Goal: Transaction & Acquisition: Purchase product/service

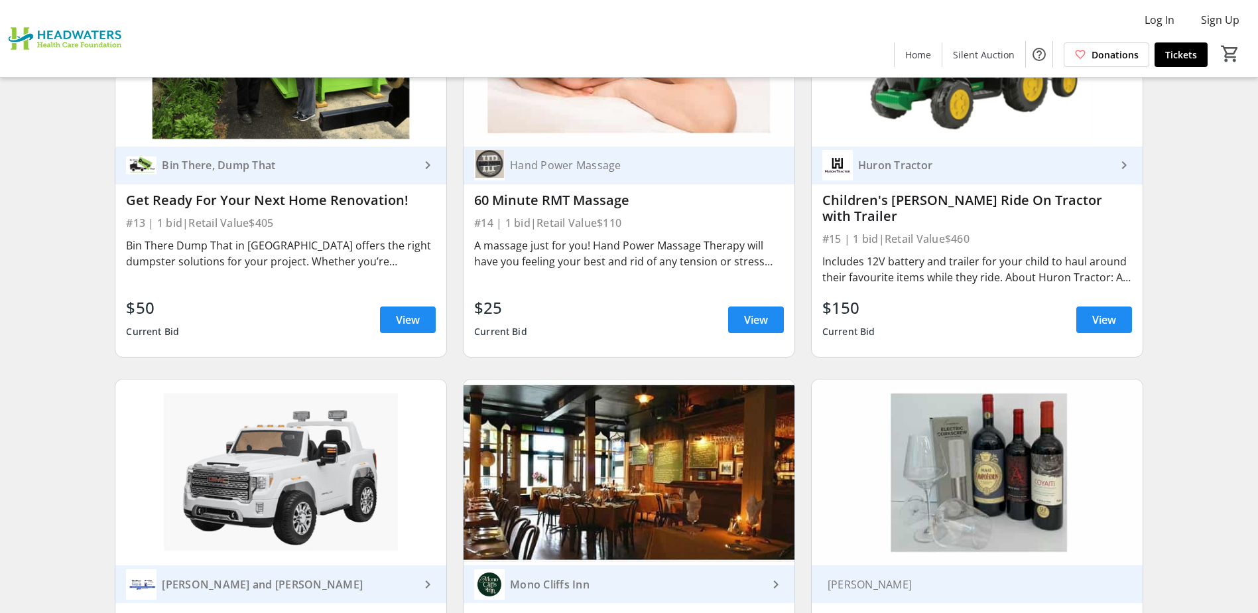
scroll to position [1790, 0]
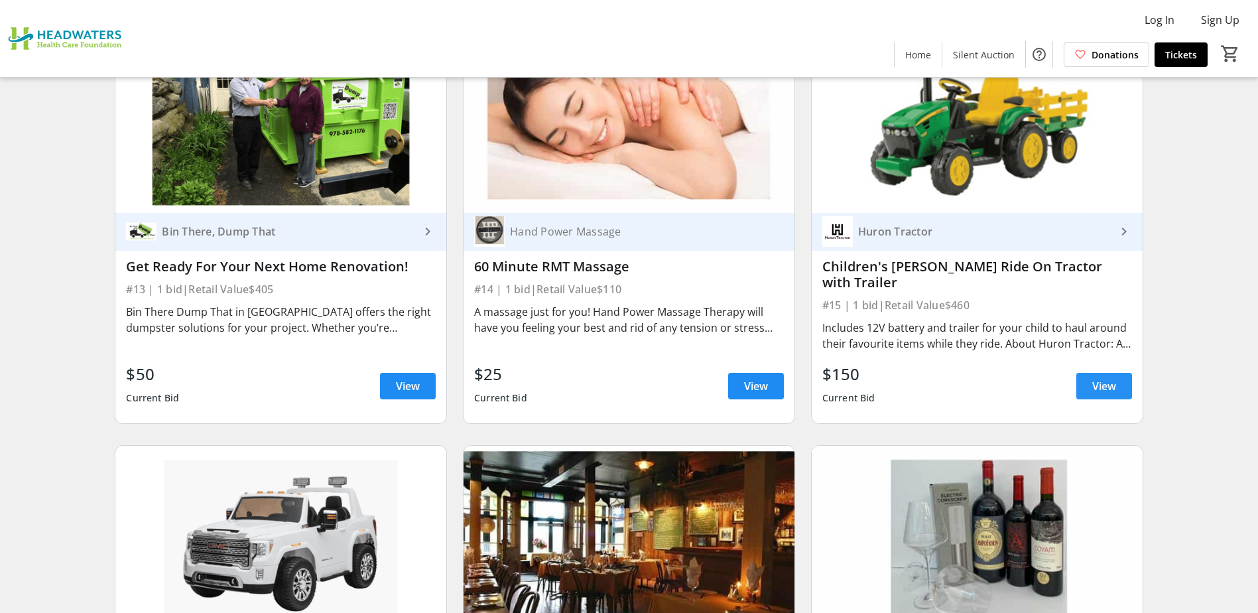
click at [1121, 386] on span at bounding box center [1104, 386] width 56 height 32
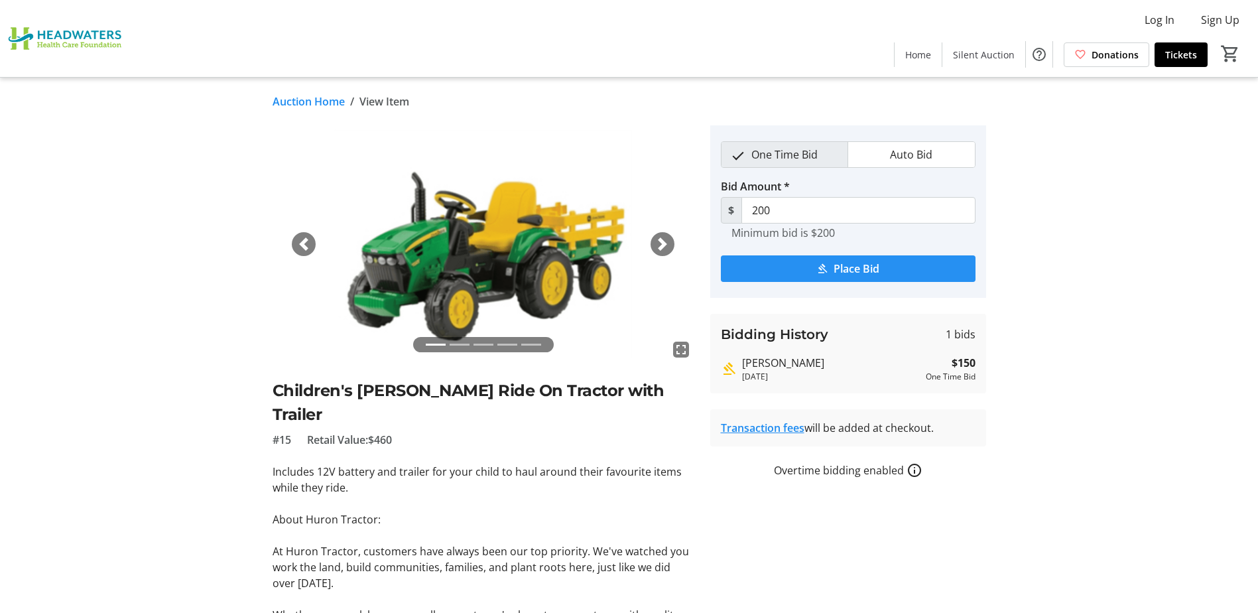
click at [862, 269] on span "Place Bid" at bounding box center [857, 269] width 46 height 16
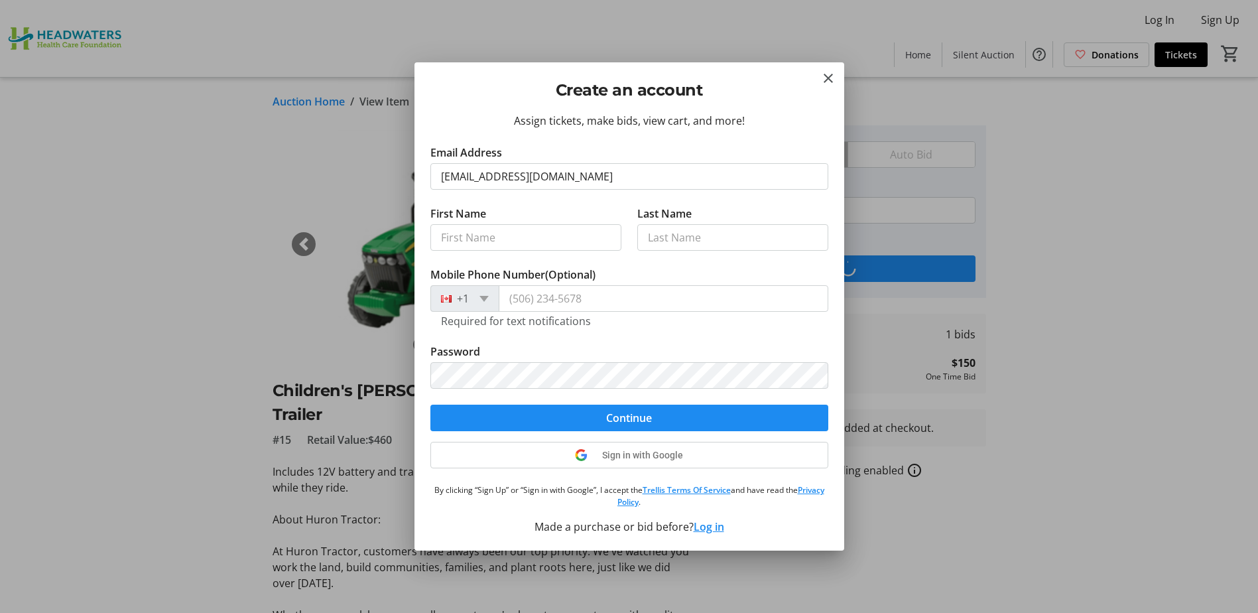
type input "[EMAIL_ADDRESS][DOMAIN_NAME]"
type input "[PERSON_NAME]"
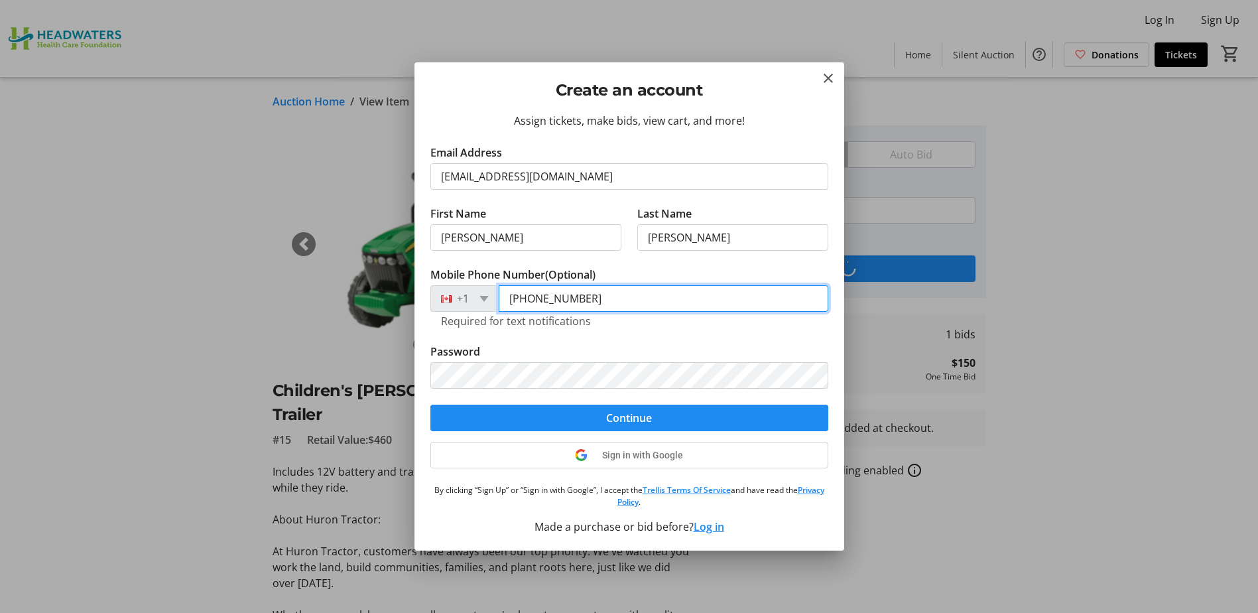
type input "[PHONE_NUMBER]"
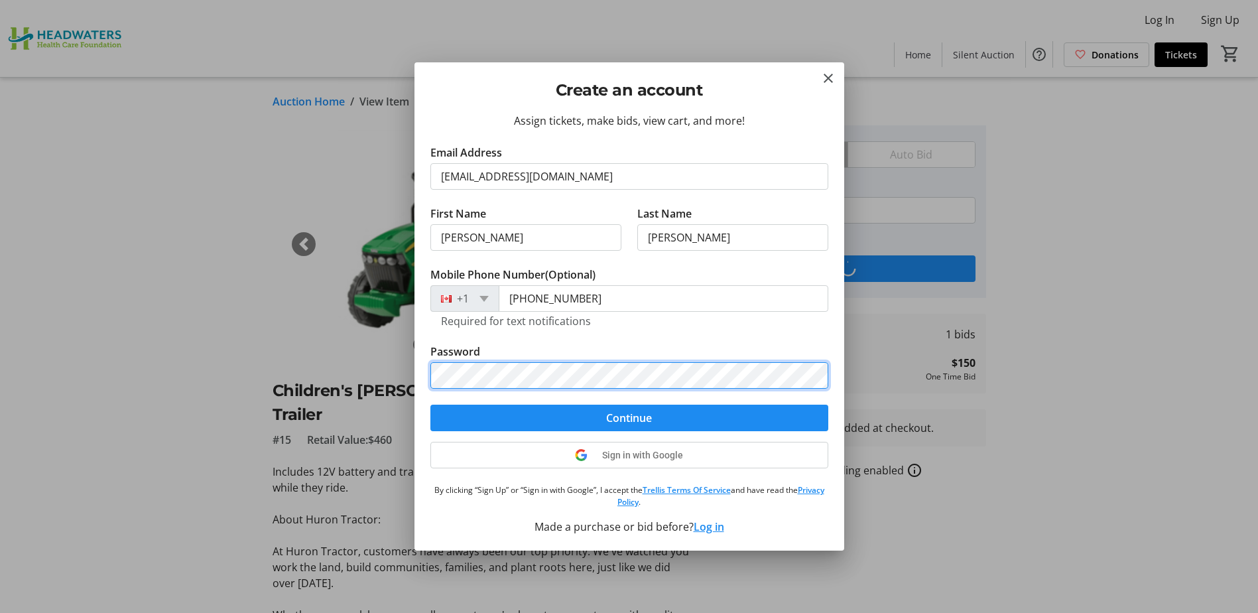
click at [430, 405] on button "Continue" at bounding box center [629, 418] width 398 height 27
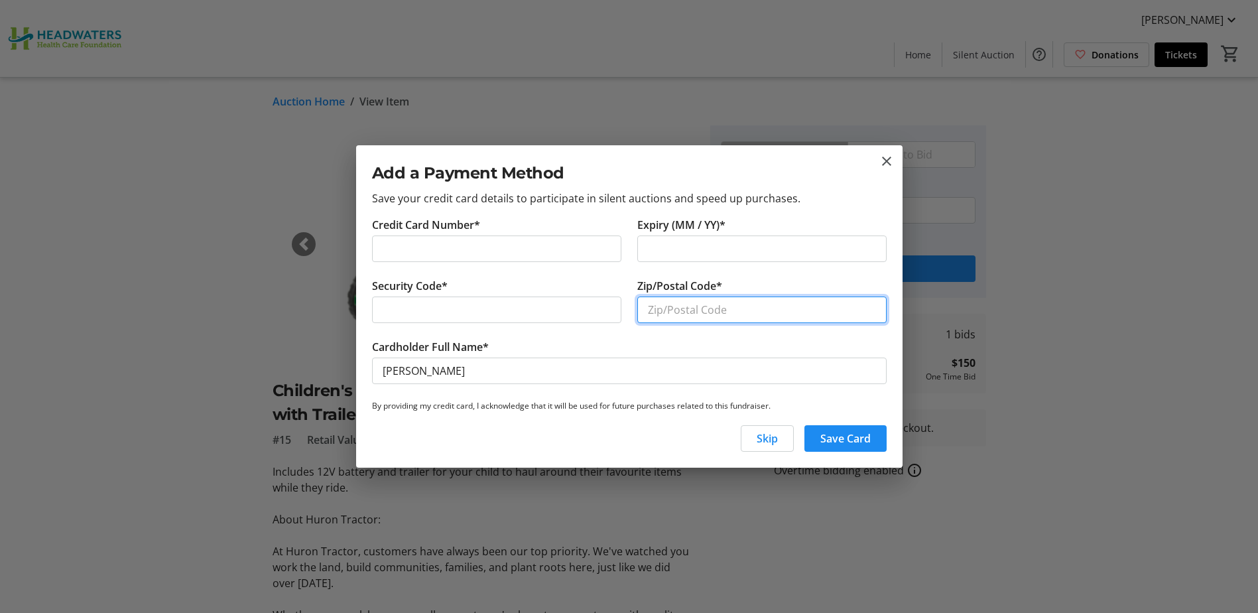
click at [687, 306] on input "Zip/Postal Code*" at bounding box center [761, 309] width 249 height 27
type input "L9V 1C7"
click at [842, 430] on span "button" at bounding box center [845, 438] width 82 height 32
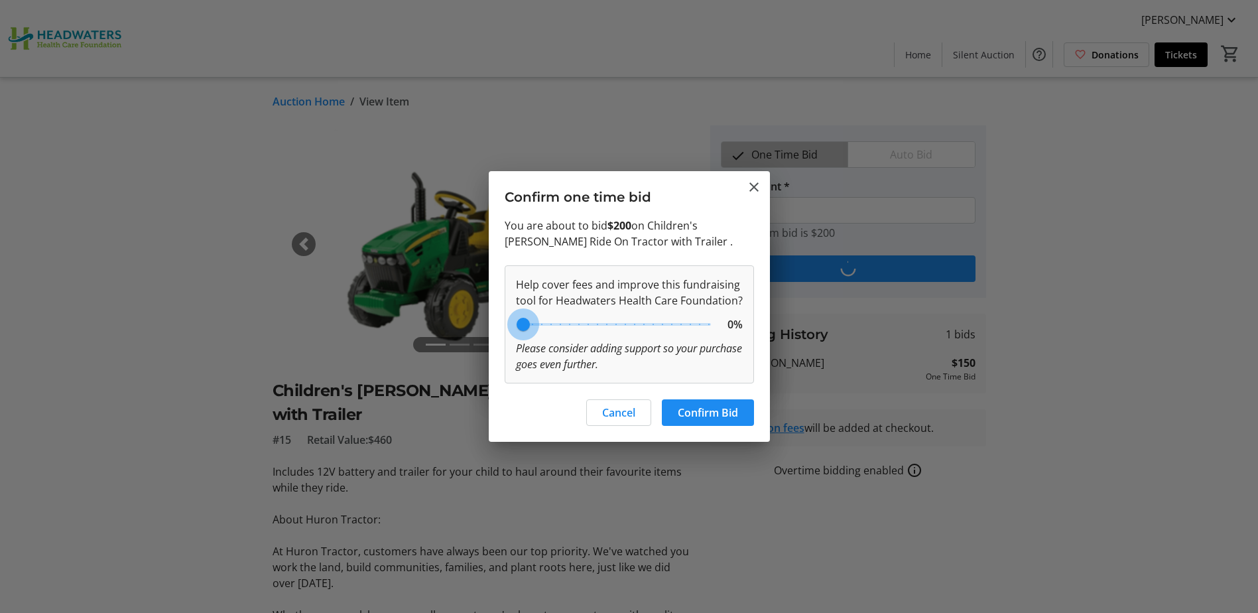
drag, startPoint x: 595, startPoint y: 328, endPoint x: 367, endPoint y: 347, distance: 228.9
type input "0"
click at [507, 339] on input "range" at bounding box center [616, 324] width 218 height 29
click at [715, 416] on span "Confirm Bid" at bounding box center [708, 413] width 60 height 16
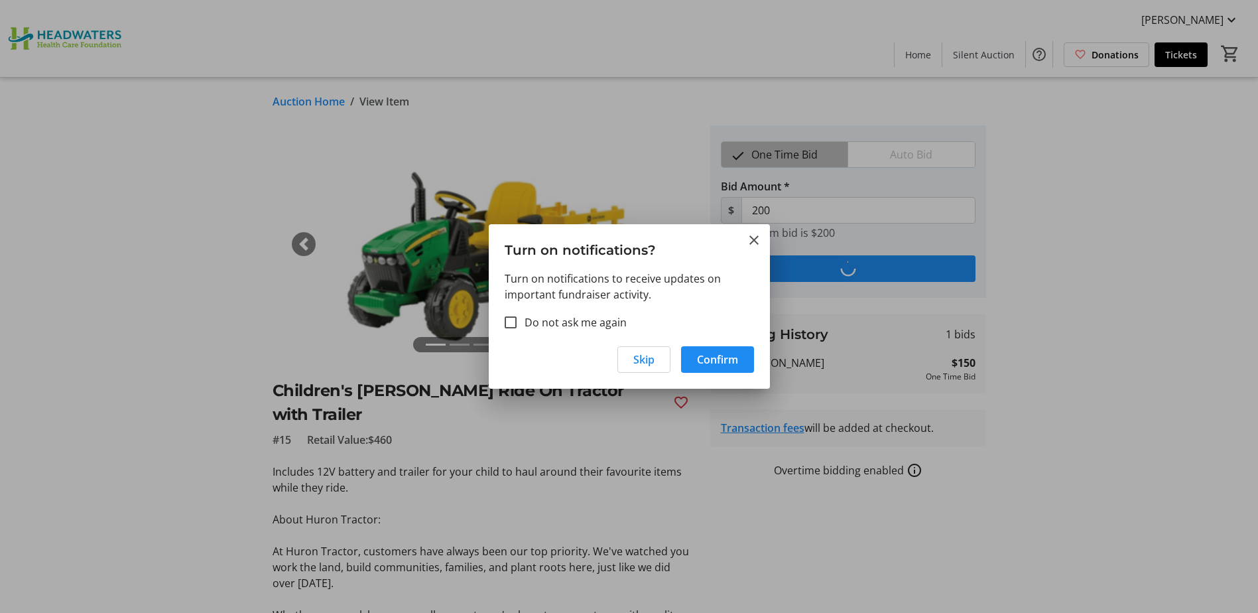
type input "250"
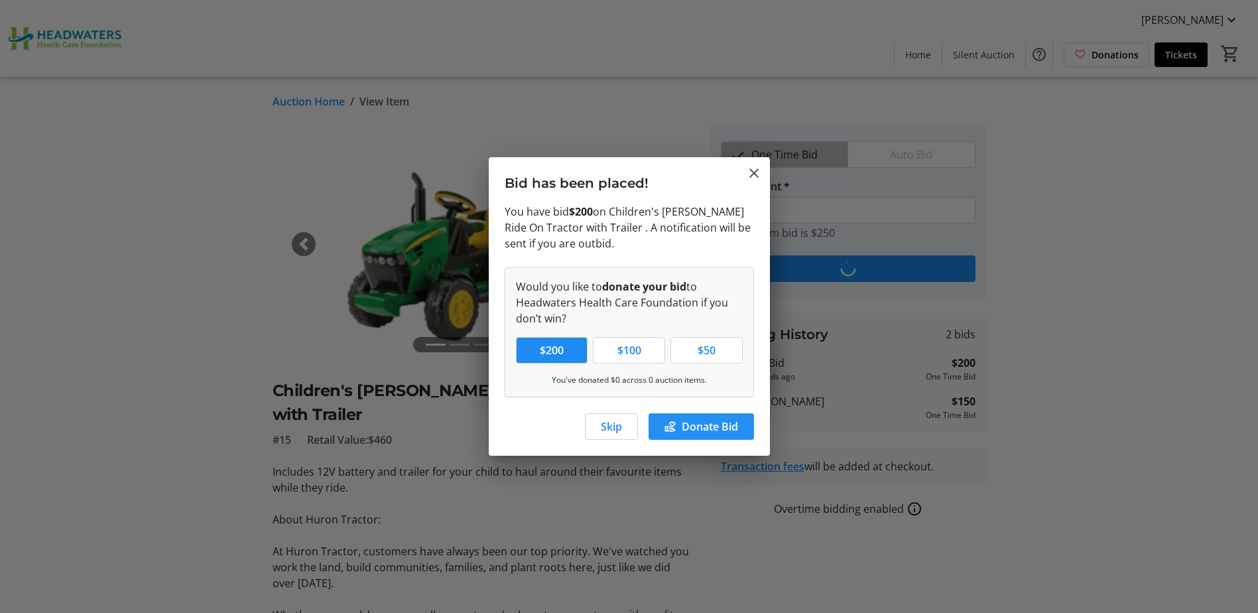
click at [691, 419] on span "Donate Bid" at bounding box center [710, 426] width 56 height 16
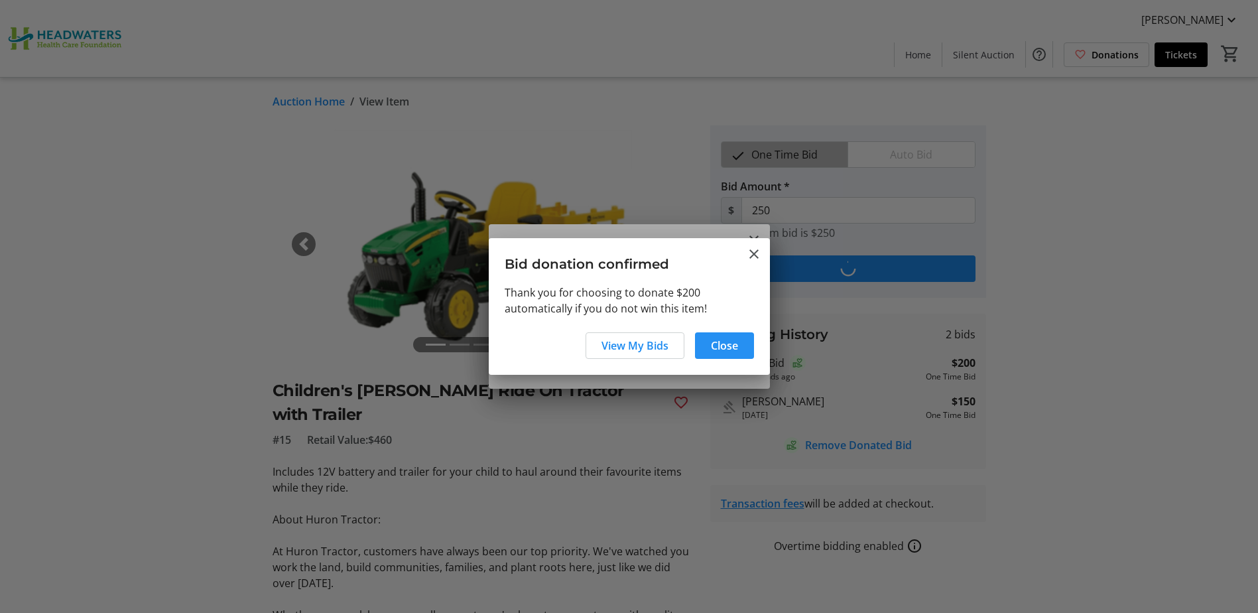
click at [713, 331] on span at bounding box center [724, 346] width 59 height 32
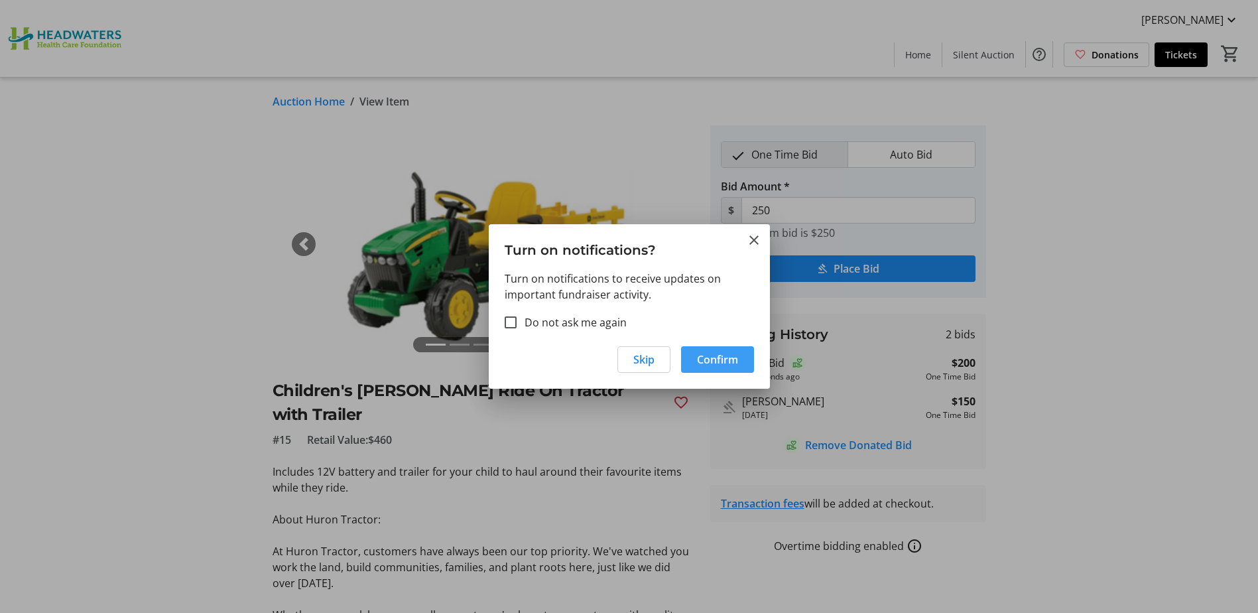
click at [729, 357] on span "Confirm" at bounding box center [717, 359] width 41 height 16
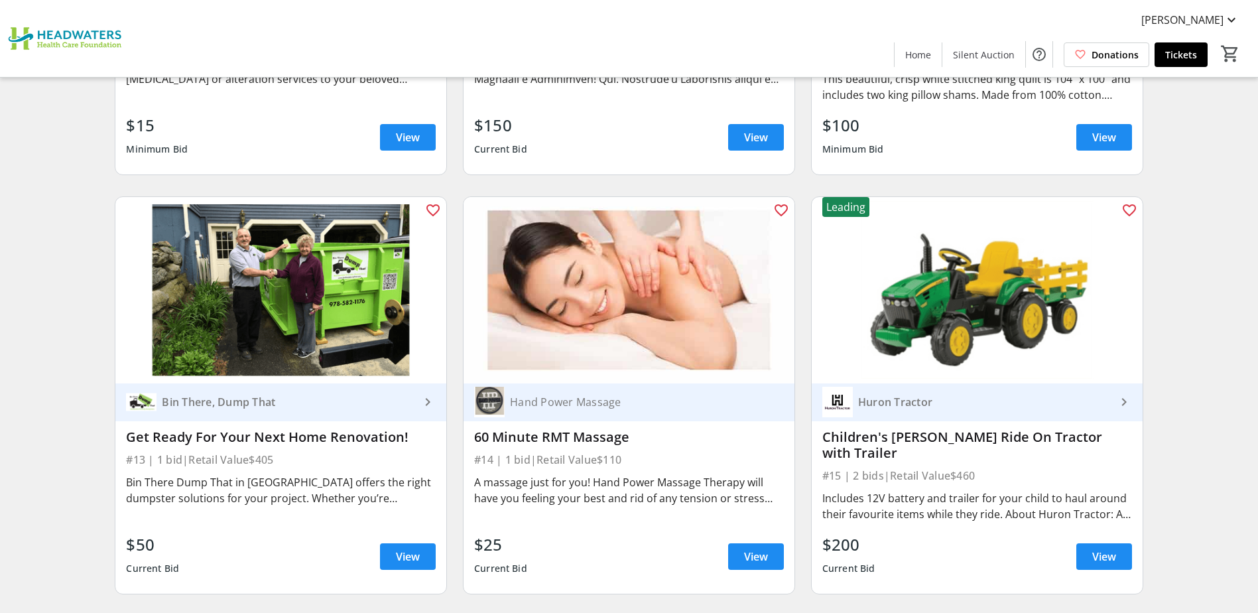
scroll to position [1686, 0]
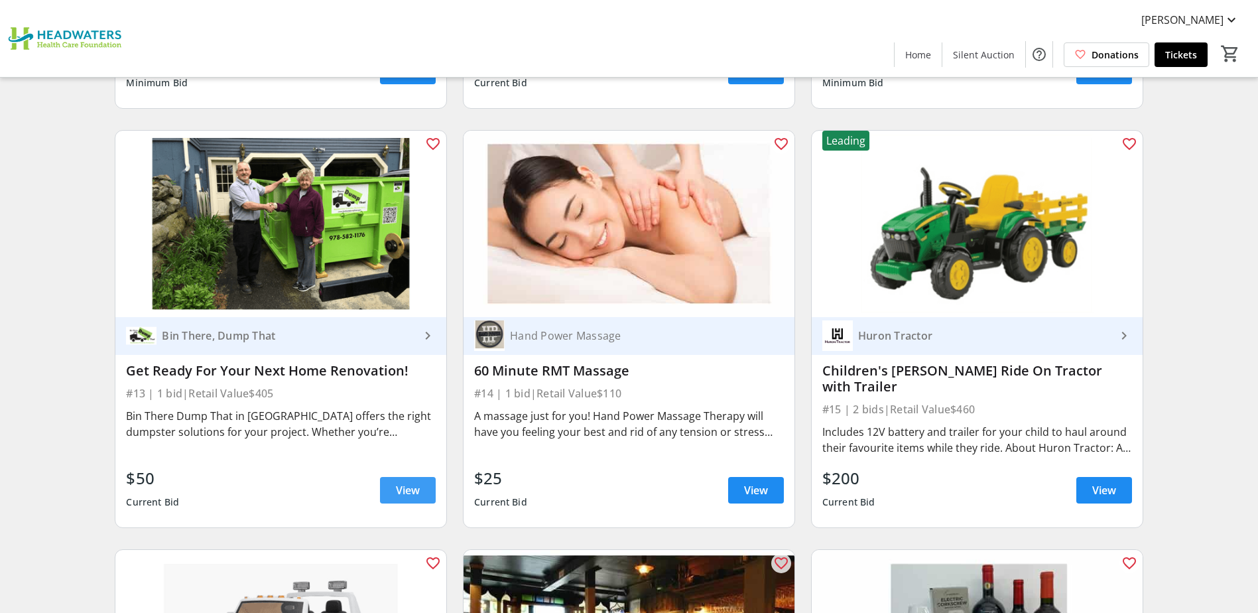
click at [422, 478] on span at bounding box center [408, 490] width 56 height 32
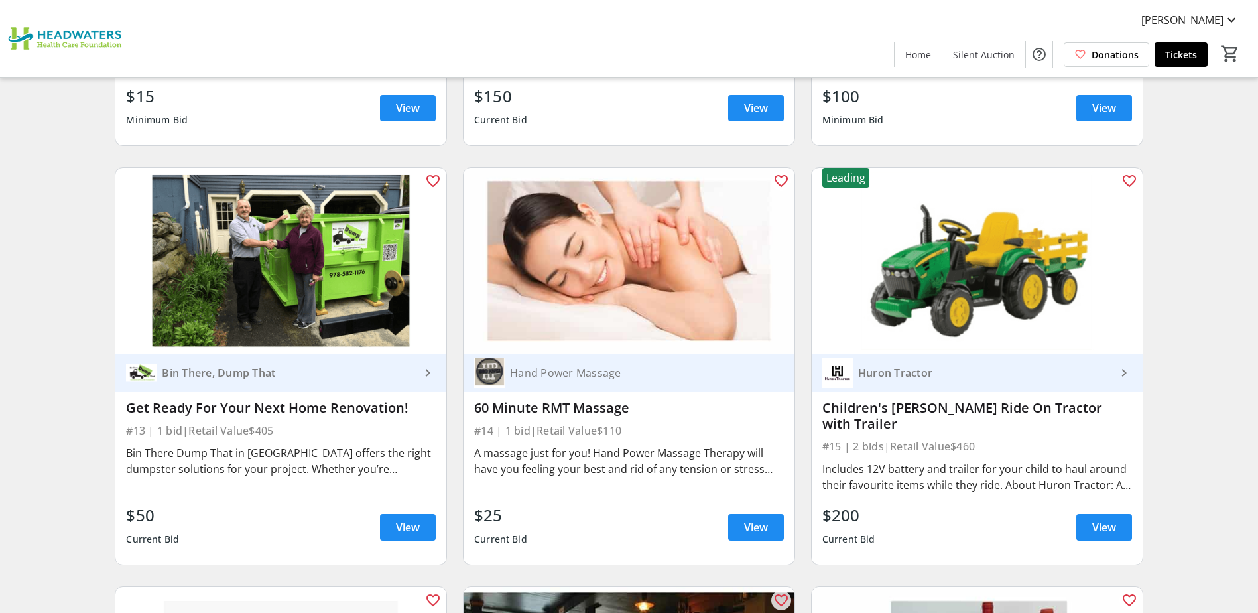
scroll to position [1658, 0]
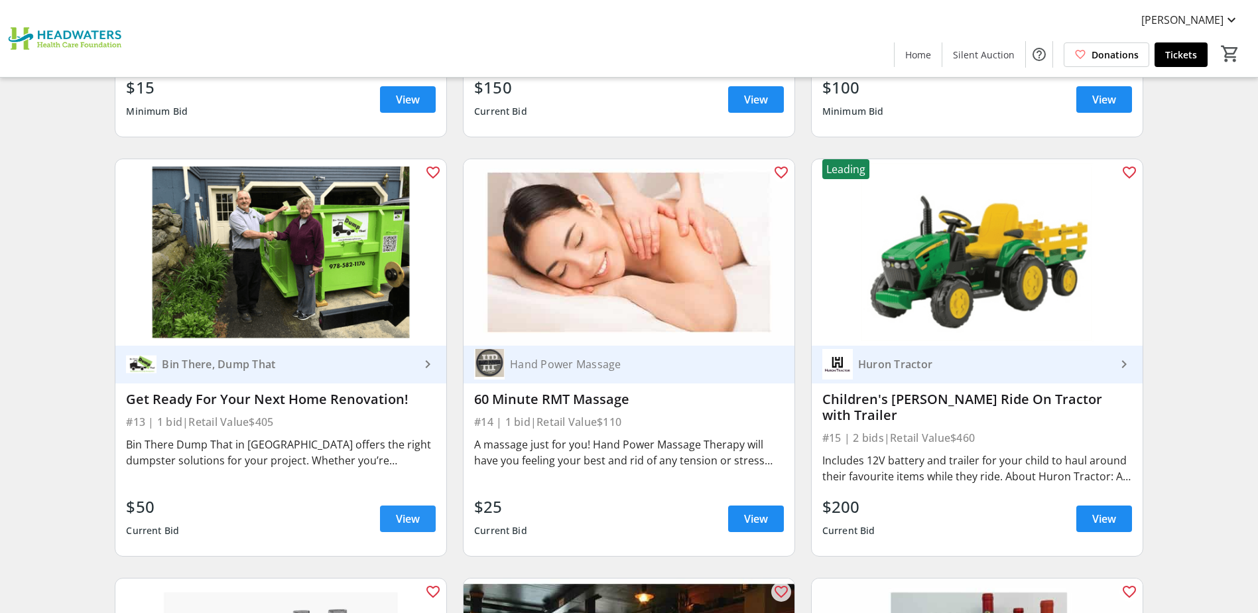
click at [389, 520] on span at bounding box center [408, 519] width 56 height 32
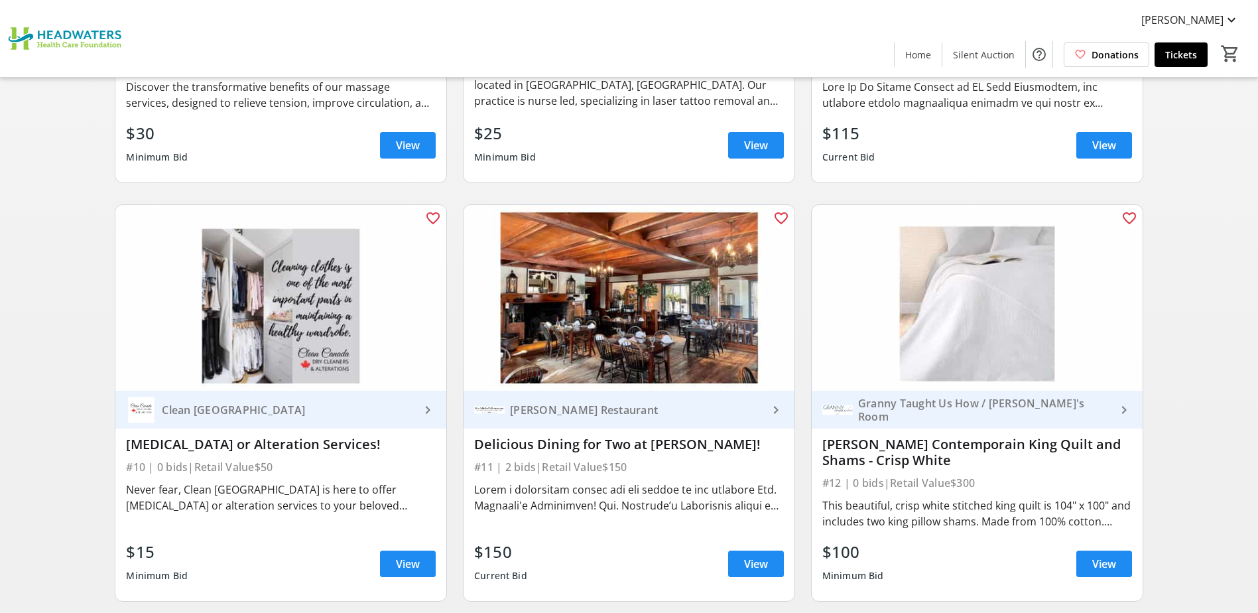
scroll to position [1724, 0]
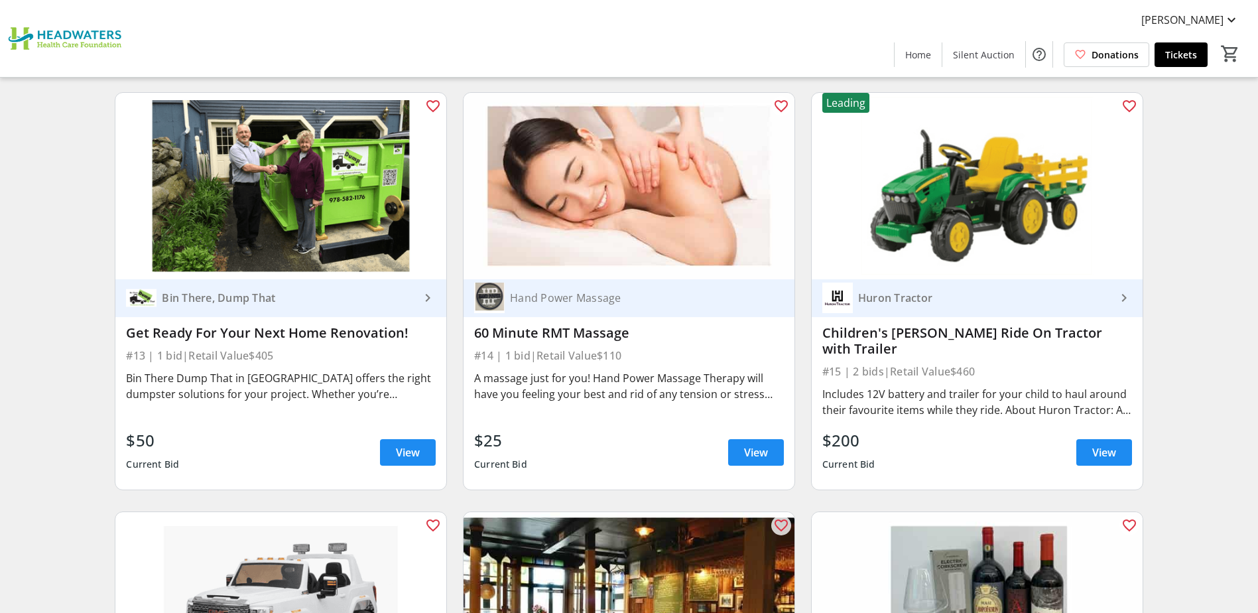
click at [383, 447] on span at bounding box center [408, 452] width 56 height 32
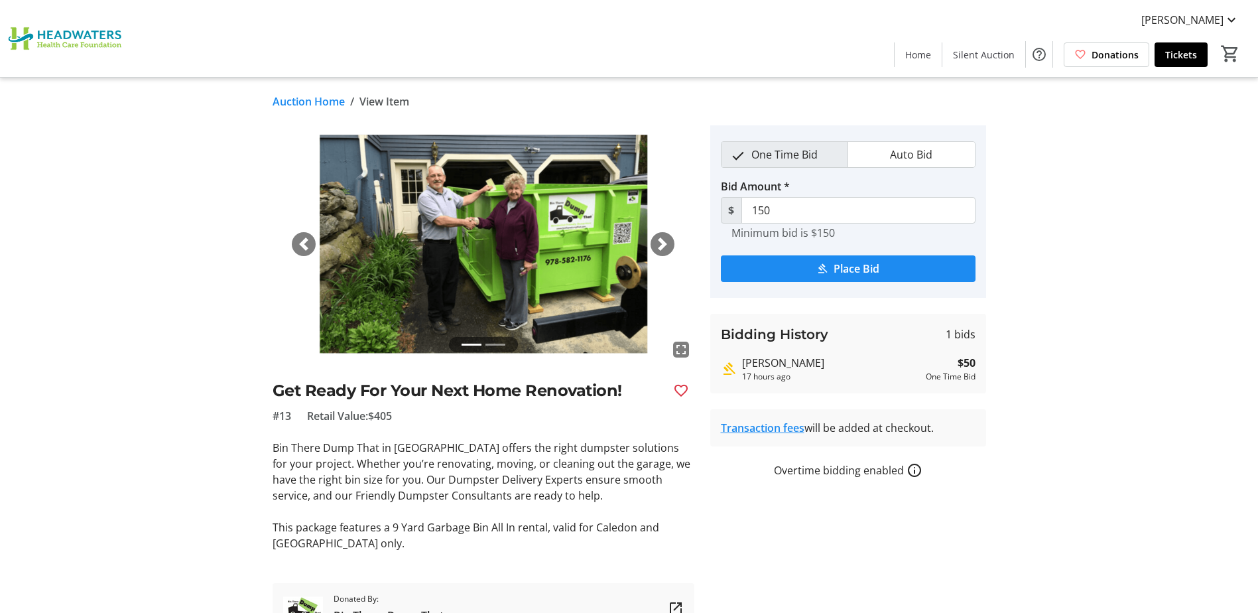
drag, startPoint x: 954, startPoint y: 360, endPoint x: 983, endPoint y: 360, distance: 29.2
click at [983, 360] on div "Bidding History 1 bids [PERSON_NAME] 17 hours ago $50 One Time Bid" at bounding box center [848, 354] width 276 height 80
drag, startPoint x: 983, startPoint y: 360, endPoint x: 982, endPoint y: 383, distance: 23.2
click at [982, 383] on div "Bidding History 1 bids [PERSON_NAME] 17 hours ago $50 One Time Bid" at bounding box center [848, 354] width 276 height 80
drag, startPoint x: 950, startPoint y: 360, endPoint x: 975, endPoint y: 359, distance: 25.2
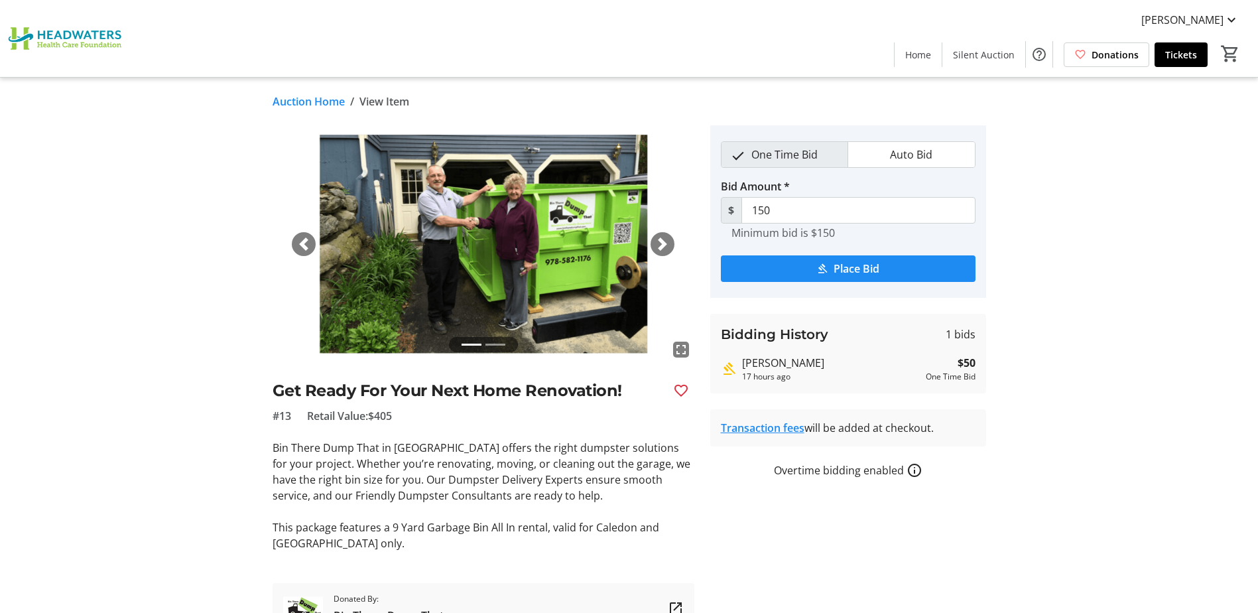
click at [975, 359] on div "Bidding History 1 bids [PERSON_NAME] 17 hours ago $50 One Time Bid" at bounding box center [848, 354] width 276 height 80
drag, startPoint x: 975, startPoint y: 359, endPoint x: 1023, endPoint y: 393, distance: 58.4
click at [1023, 393] on div "fullscreen fullscreen Previous Next Get Ready For Your Next Home Renovation! #1…" at bounding box center [629, 379] width 875 height 508
click at [834, 258] on span "submit" at bounding box center [848, 269] width 255 height 32
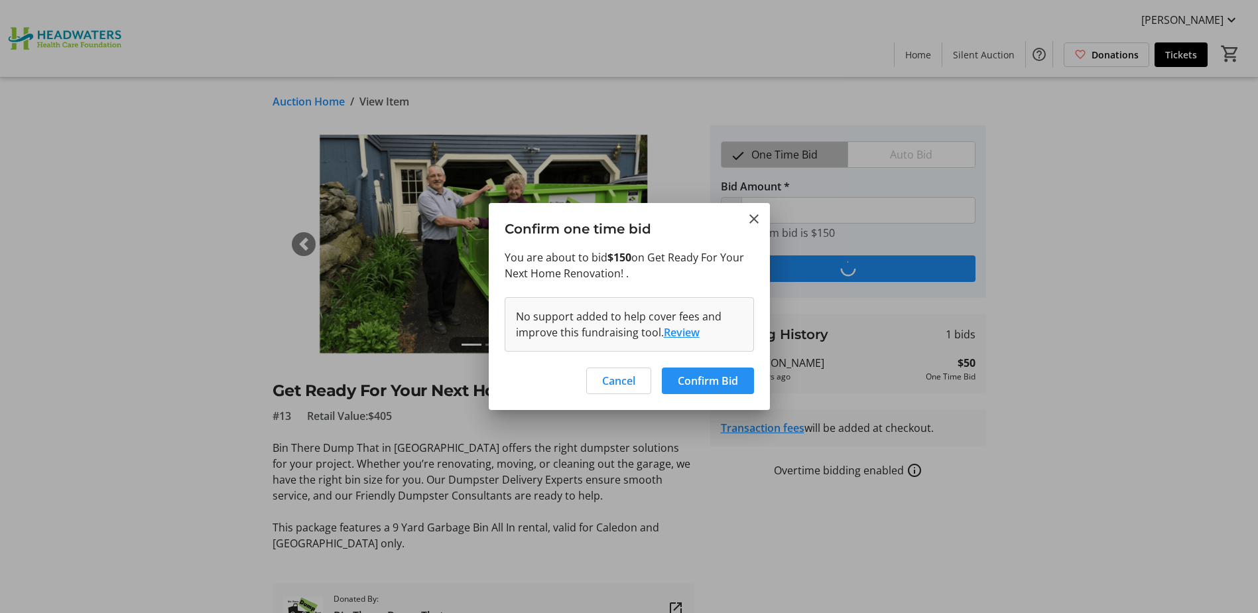
click at [728, 373] on span "Confirm Bid" at bounding box center [708, 381] width 60 height 16
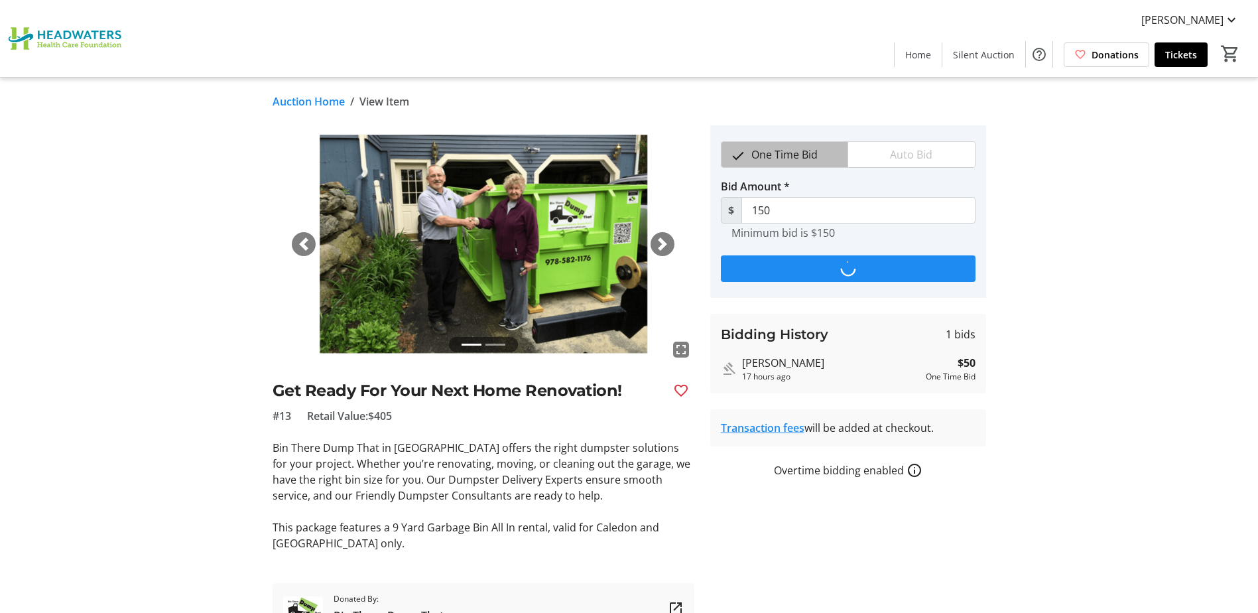
type input "250"
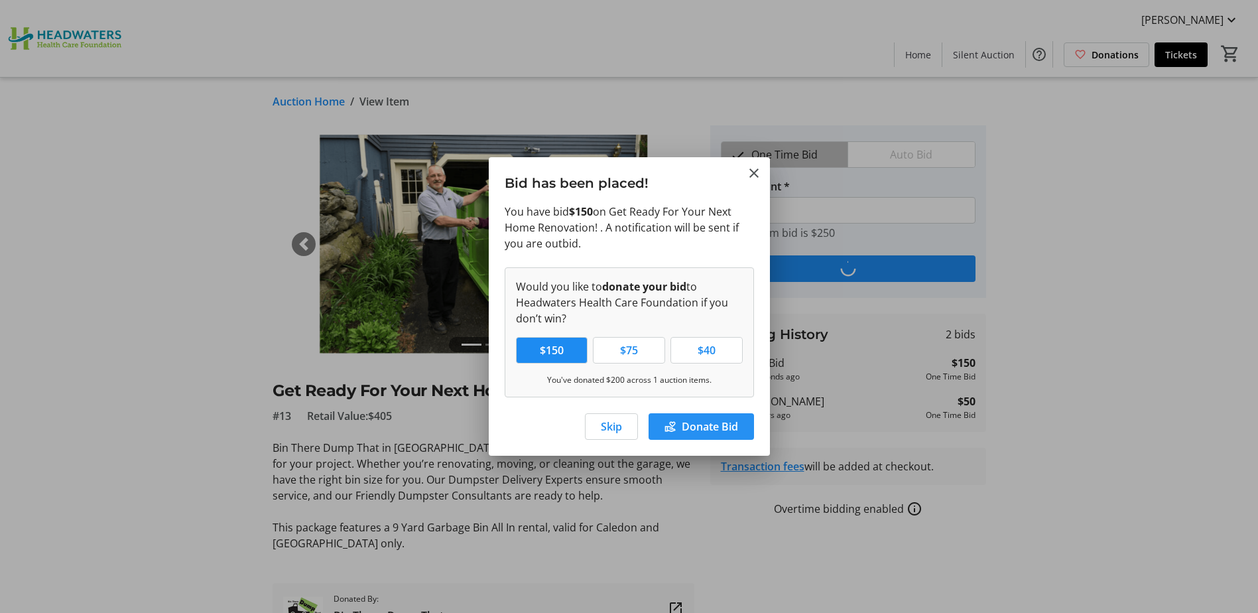
click at [706, 431] on span "Donate Bid" at bounding box center [710, 426] width 56 height 16
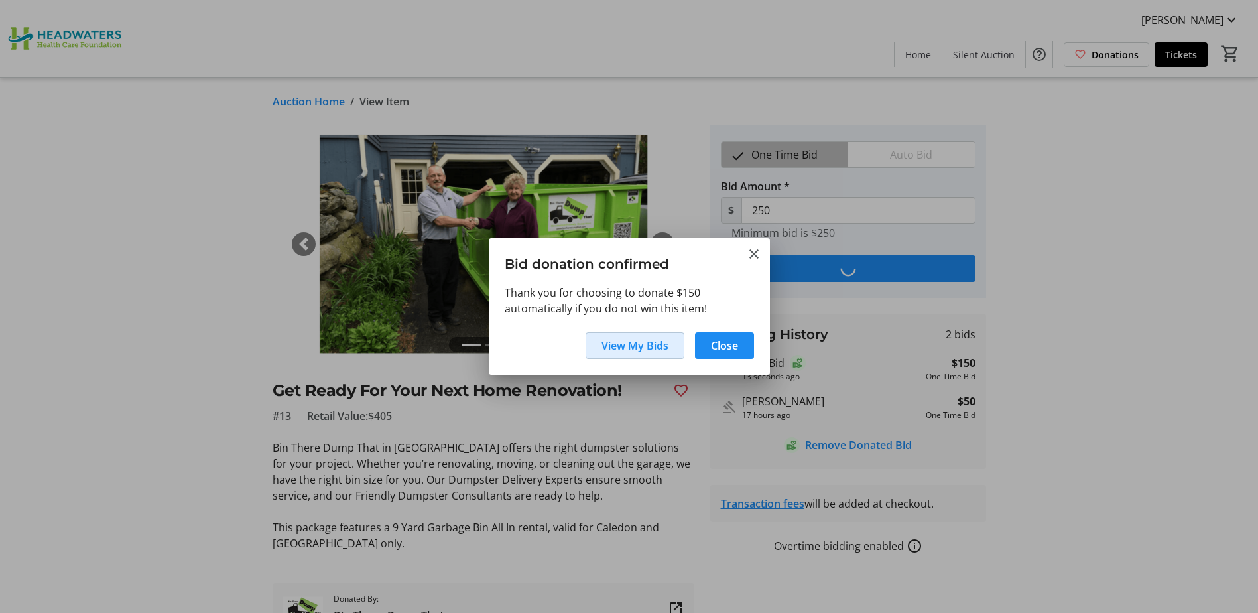
click at [635, 343] on span "View My Bids" at bounding box center [634, 346] width 67 height 16
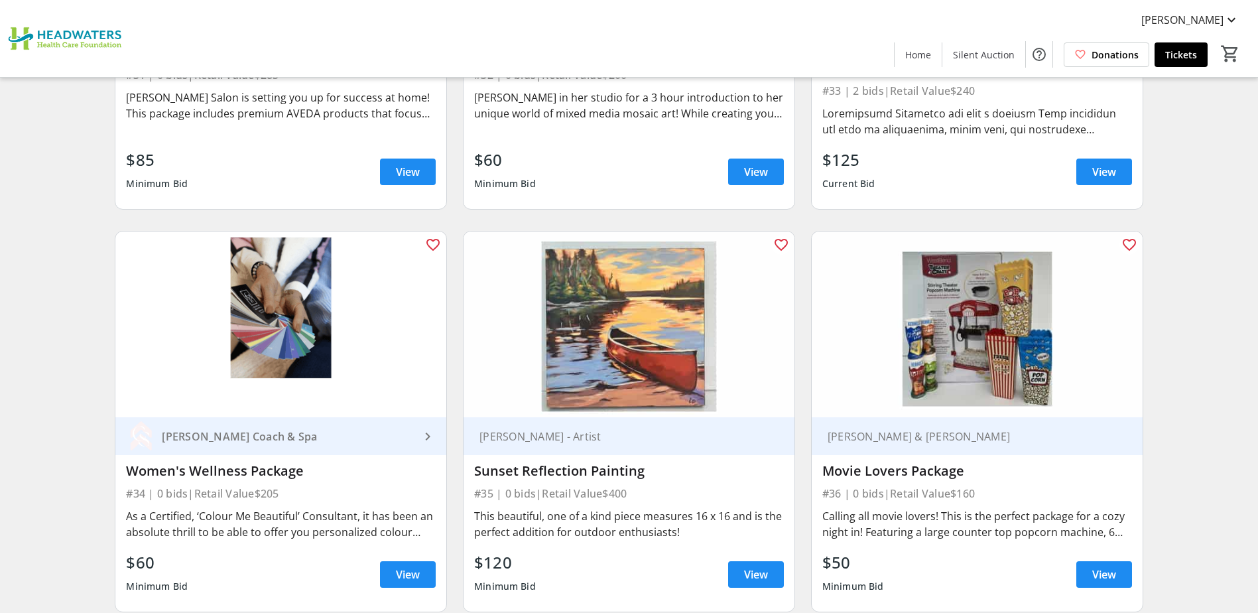
scroll to position [4509, 0]
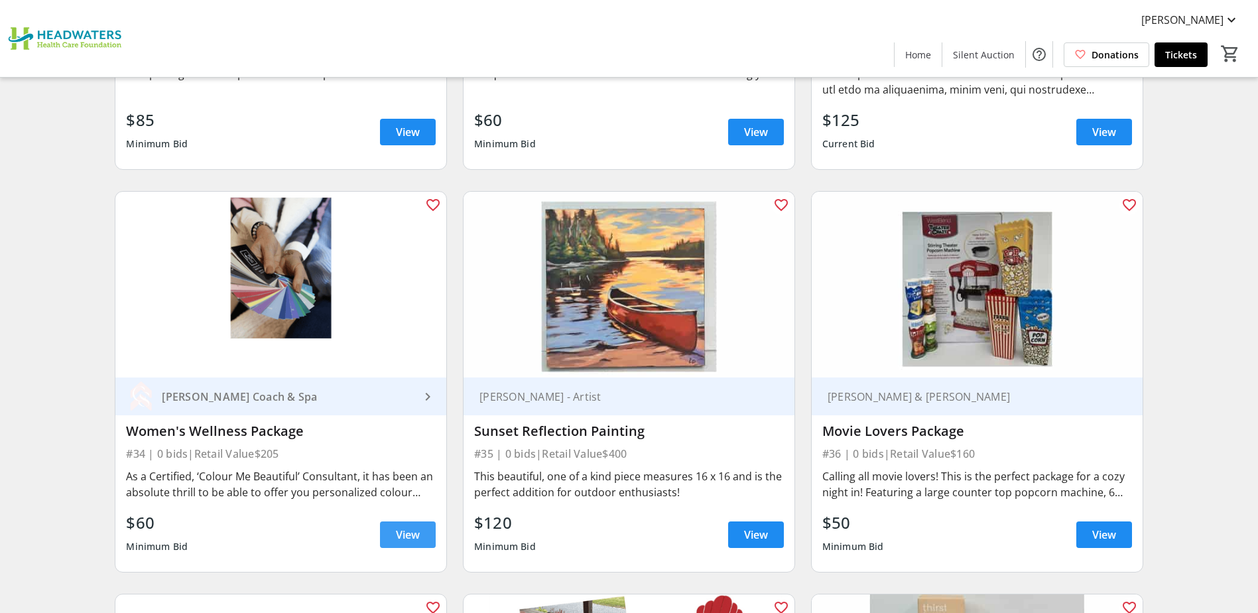
click at [396, 527] on span "View" at bounding box center [408, 535] width 24 height 16
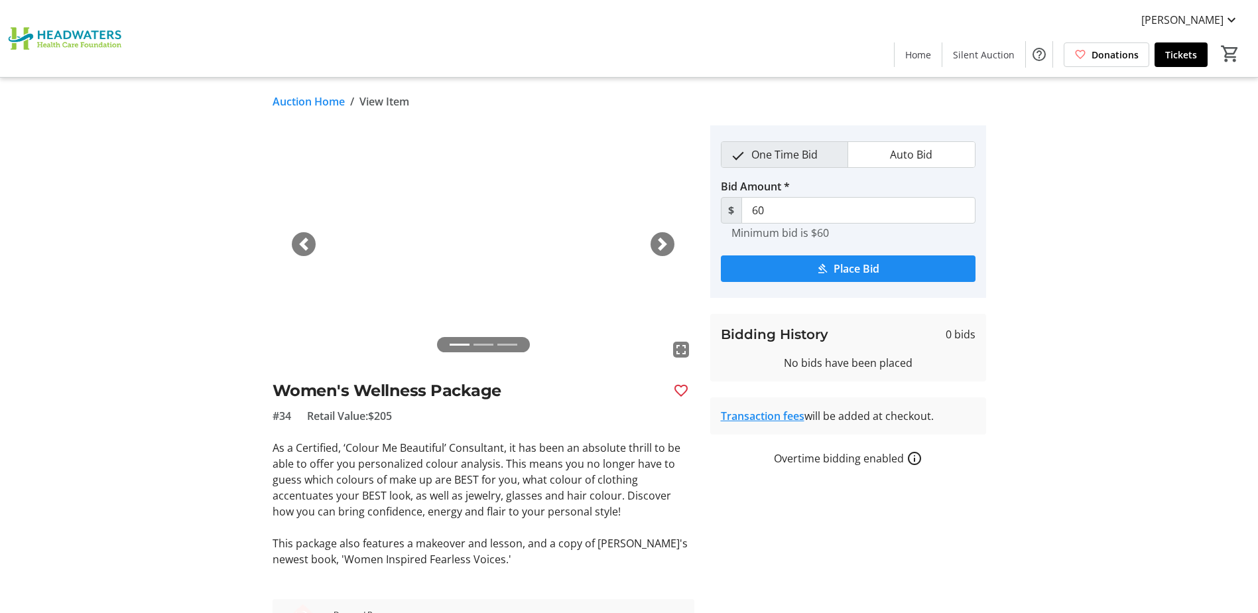
click at [656, 249] on span "button" at bounding box center [662, 243] width 13 height 13
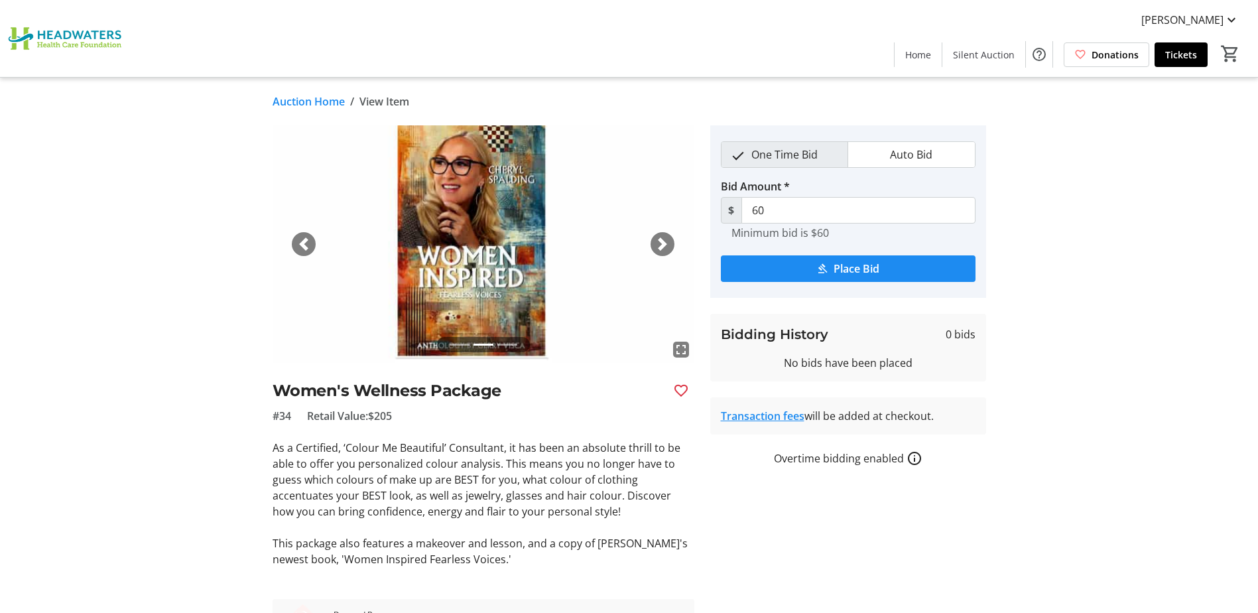
click at [656, 249] on span "button" at bounding box center [662, 243] width 13 height 13
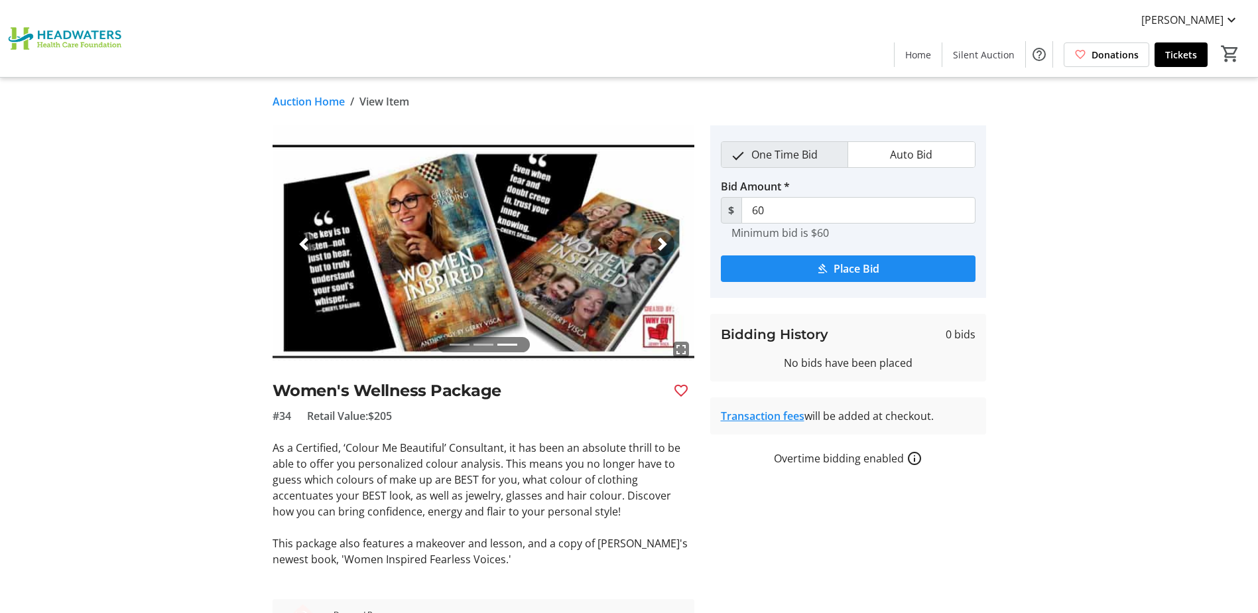
click at [656, 249] on span "button" at bounding box center [662, 243] width 13 height 13
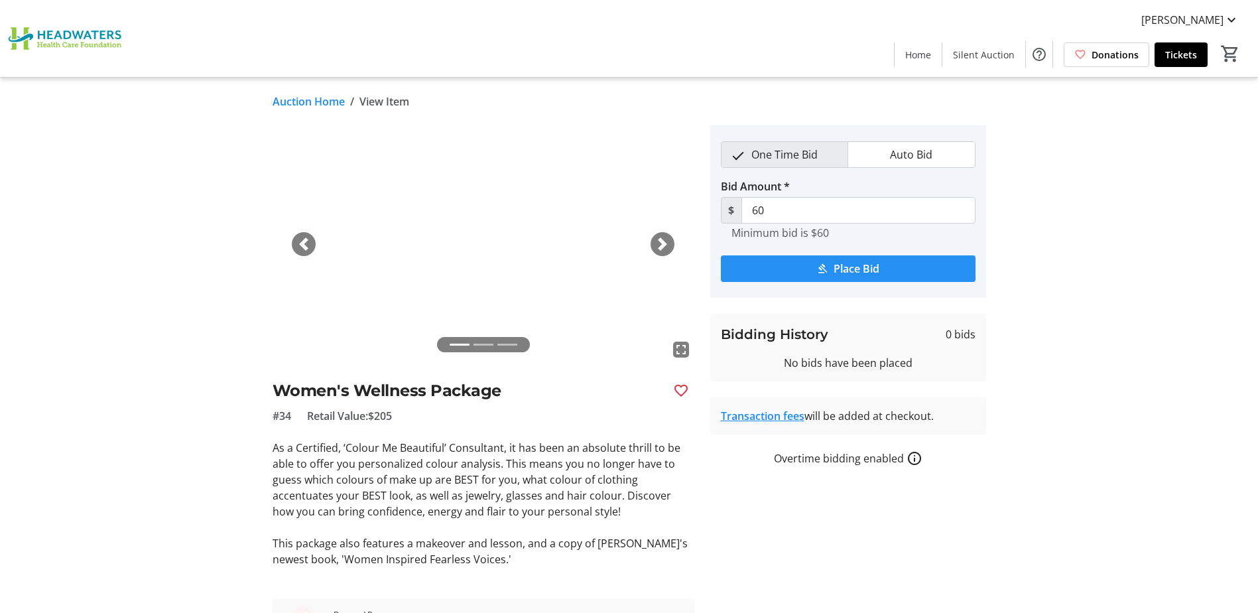
click at [767, 268] on span "submit" at bounding box center [848, 269] width 255 height 32
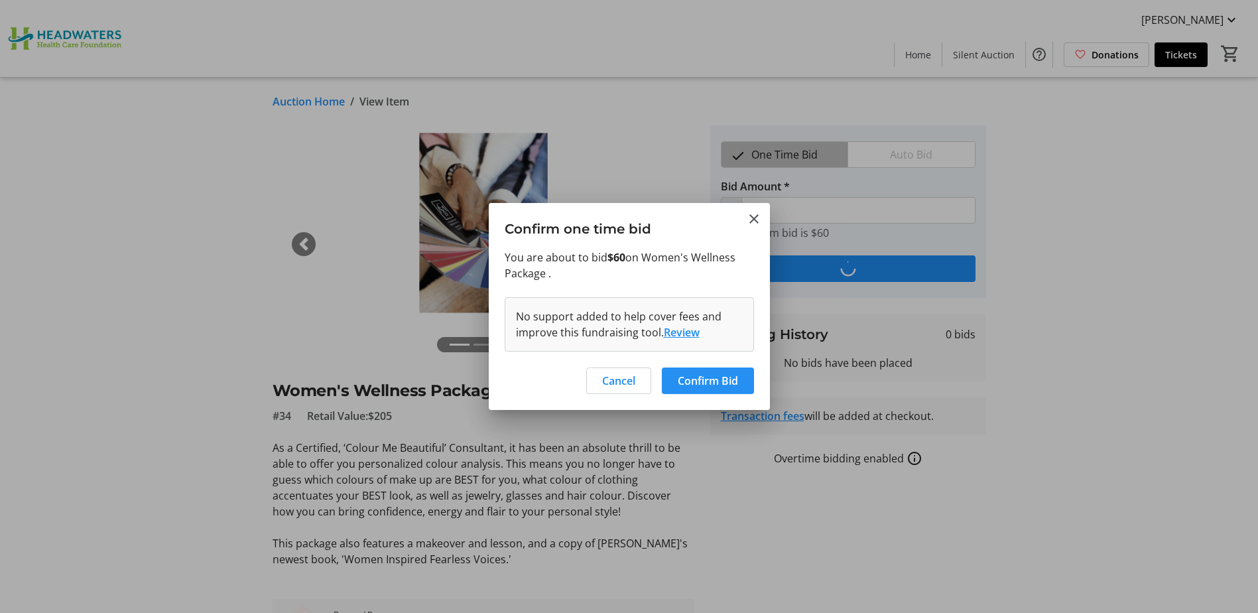
click at [678, 386] on span "Confirm Bid" at bounding box center [708, 381] width 60 height 16
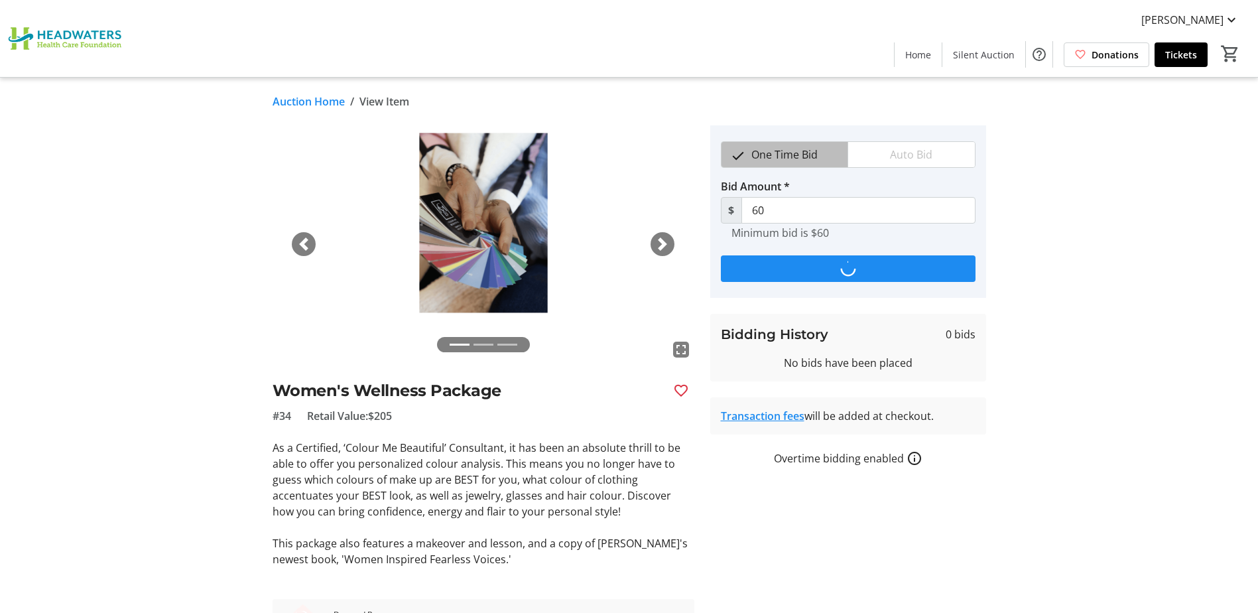
type input "90"
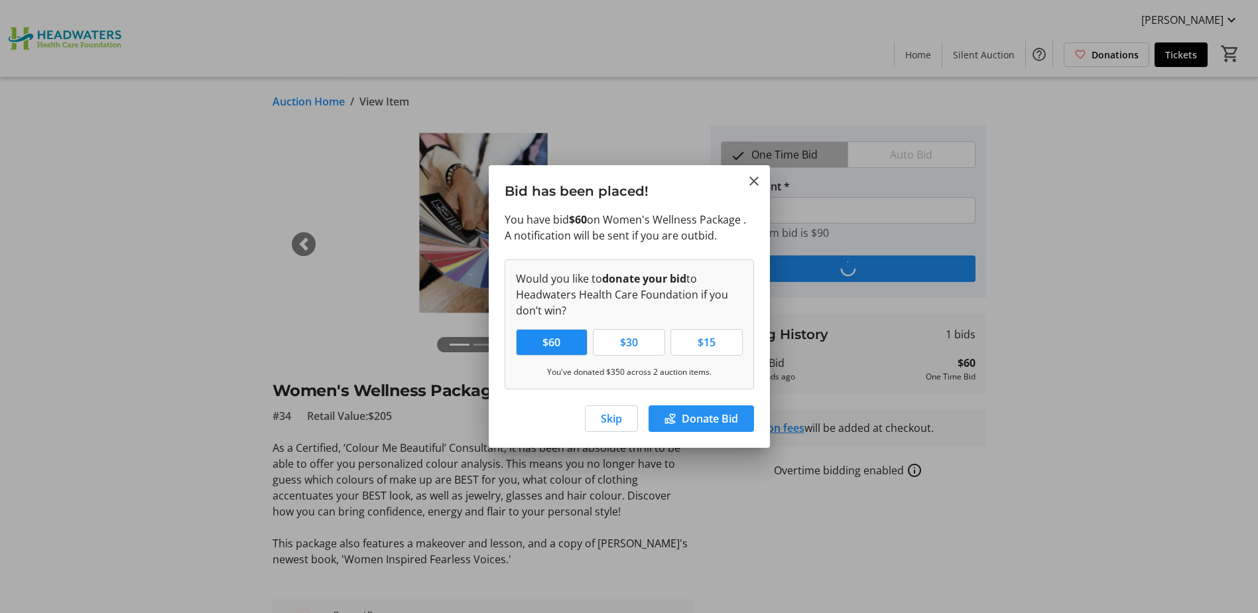
click at [721, 409] on span at bounding box center [701, 419] width 105 height 32
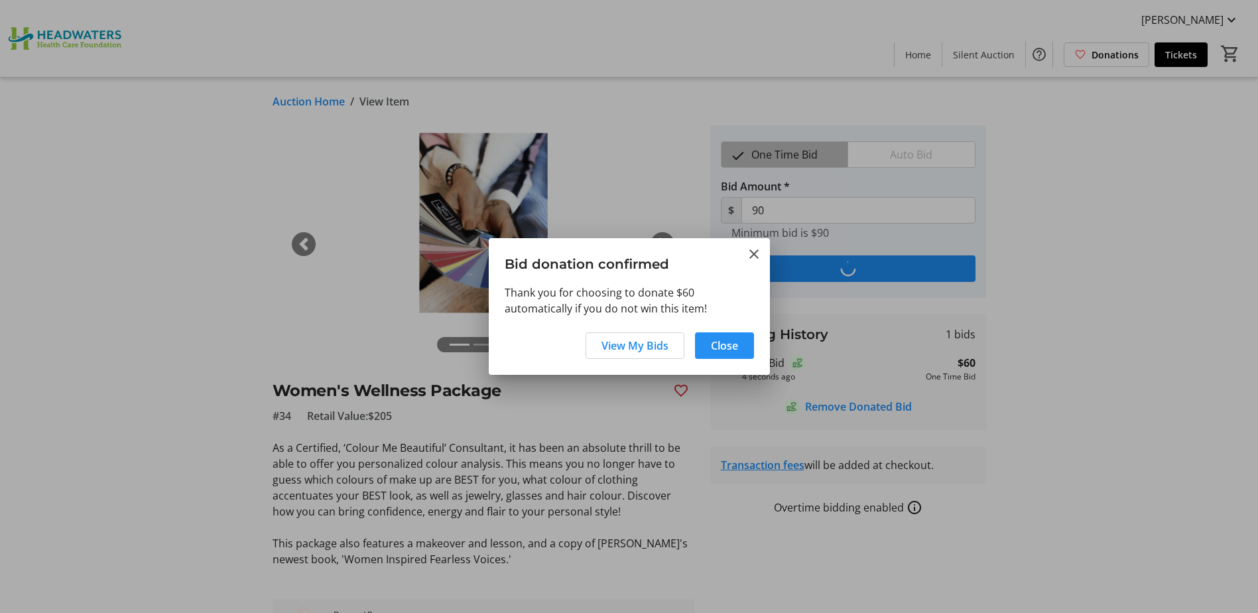
click at [718, 333] on span at bounding box center [724, 346] width 59 height 32
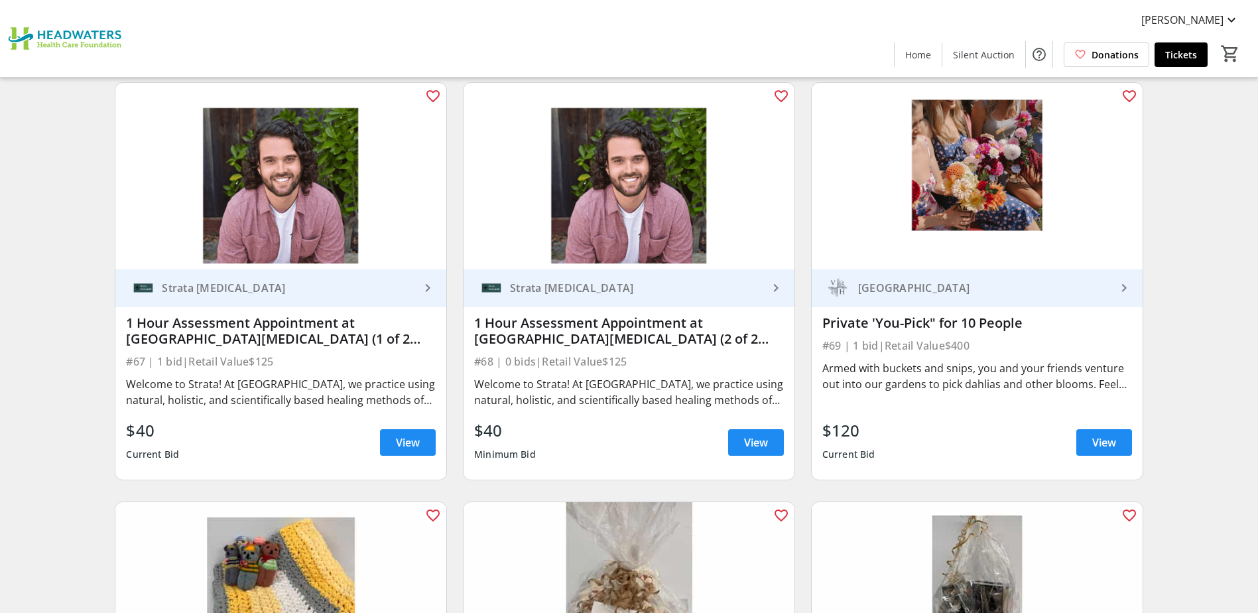
scroll to position [9018, 0]
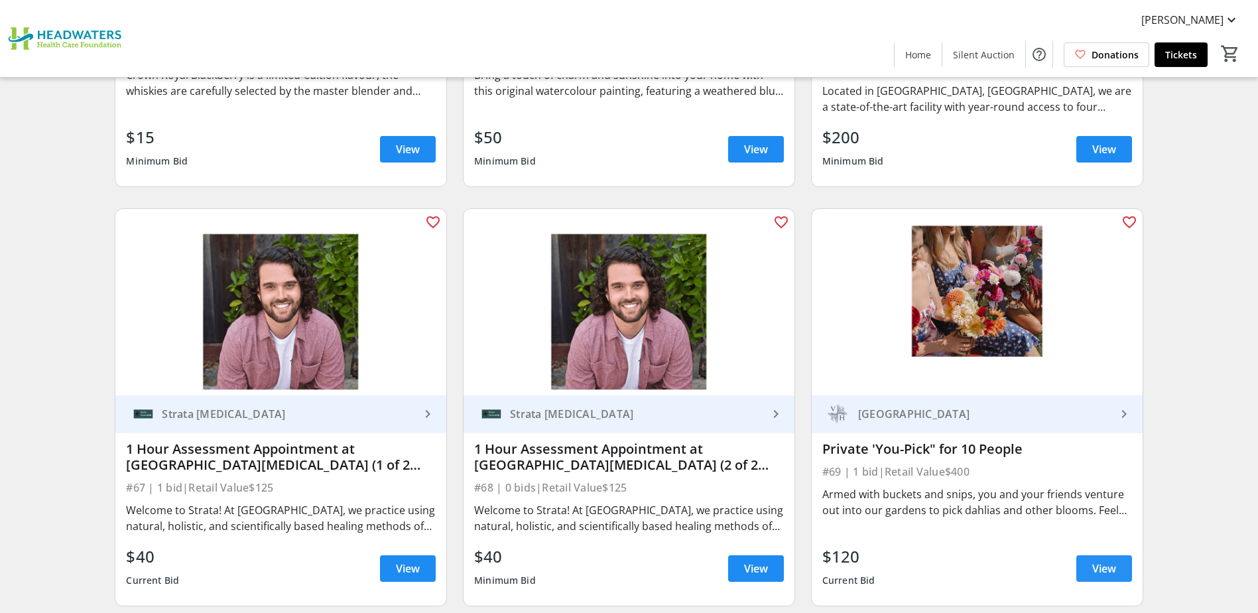
click at [1097, 568] on span "View" at bounding box center [1104, 568] width 24 height 16
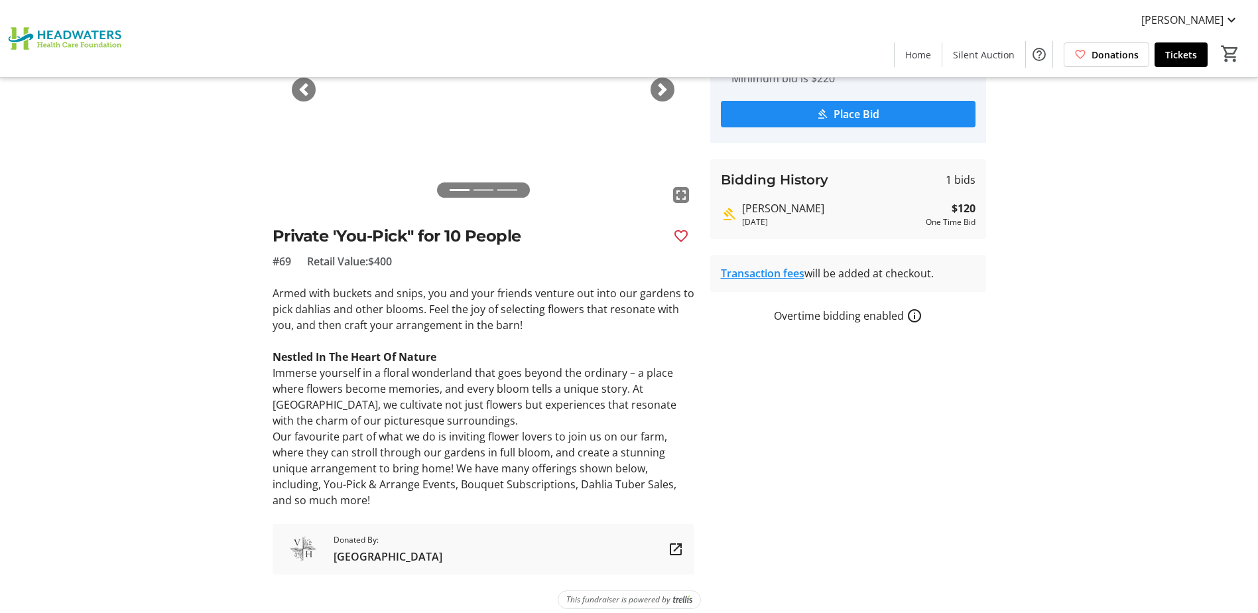
scroll to position [166, 0]
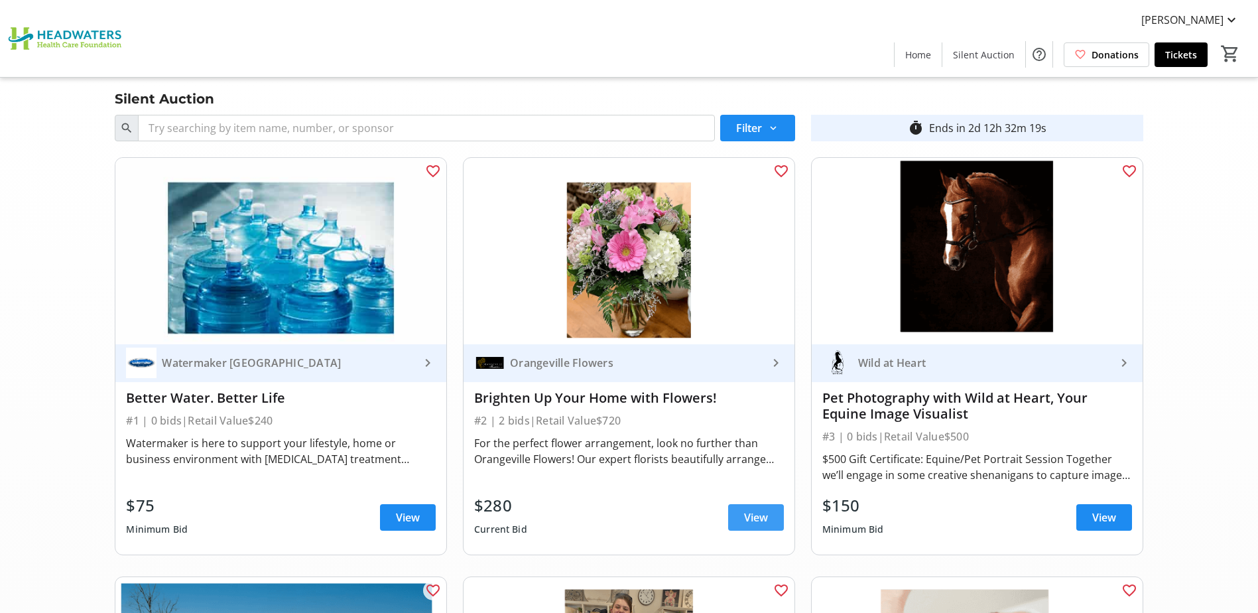
click at [741, 522] on span at bounding box center [756, 517] width 56 height 32
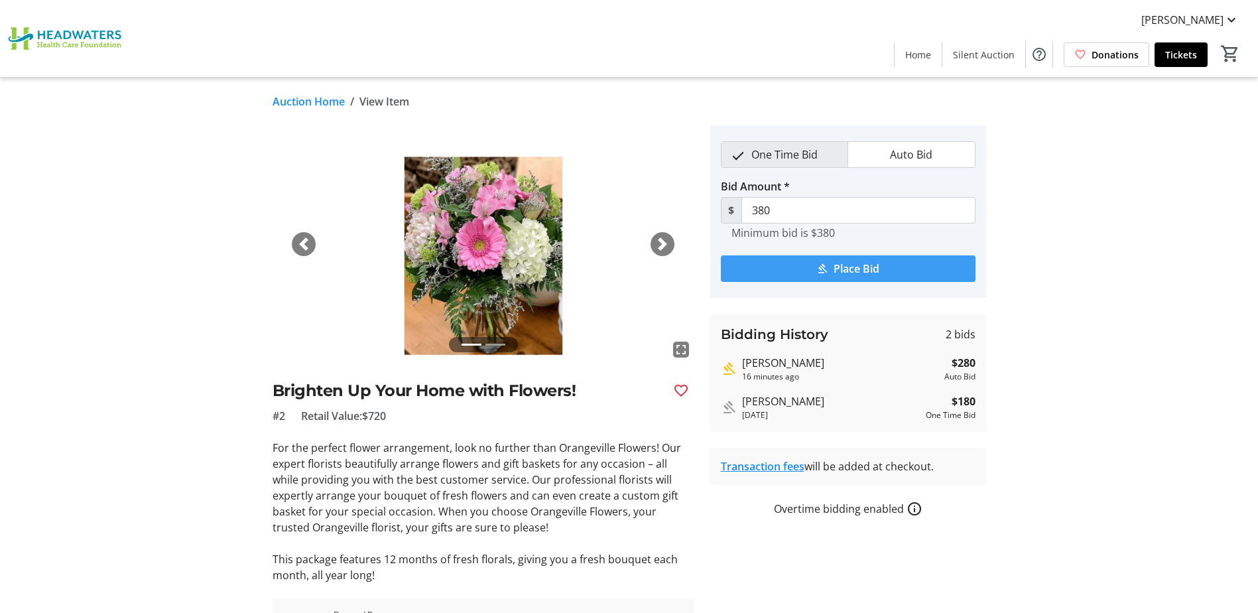
click at [788, 265] on span "submit" at bounding box center [848, 269] width 255 height 32
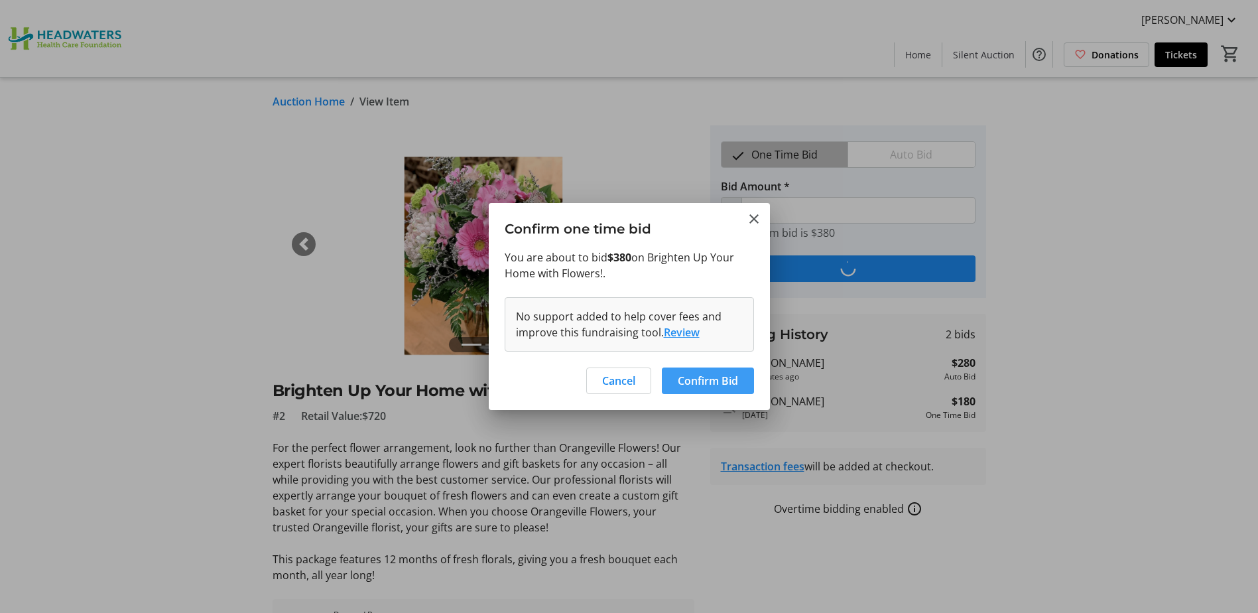
click at [716, 383] on span "Confirm Bid" at bounding box center [708, 381] width 60 height 16
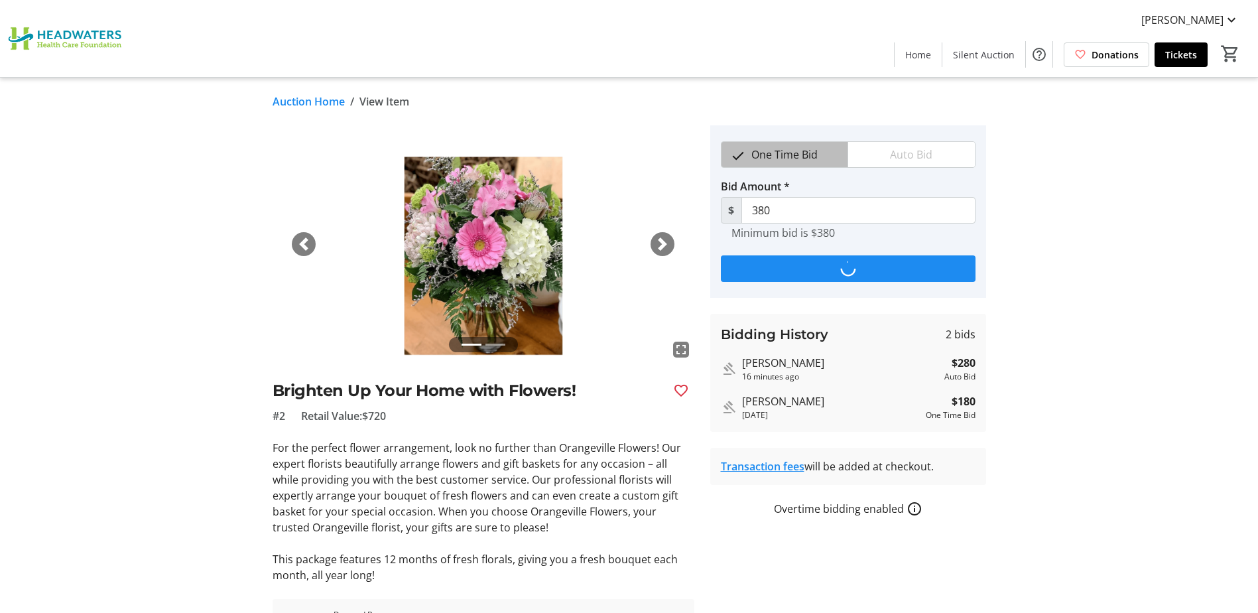
type input "480"
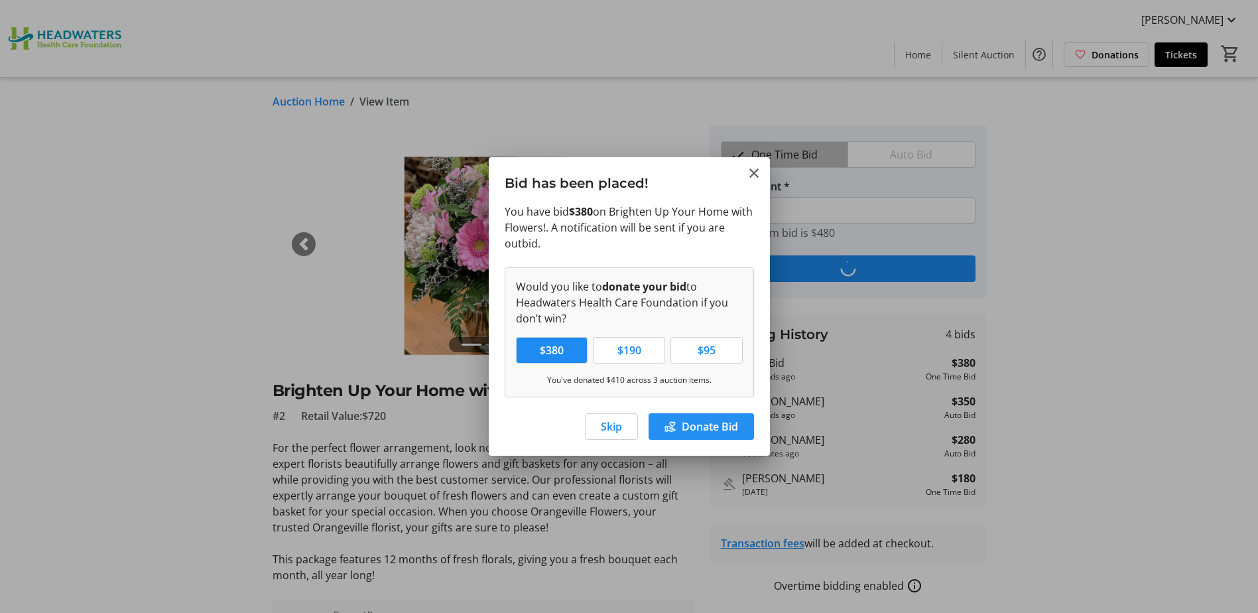
click at [715, 430] on span "Donate Bid" at bounding box center [710, 426] width 56 height 16
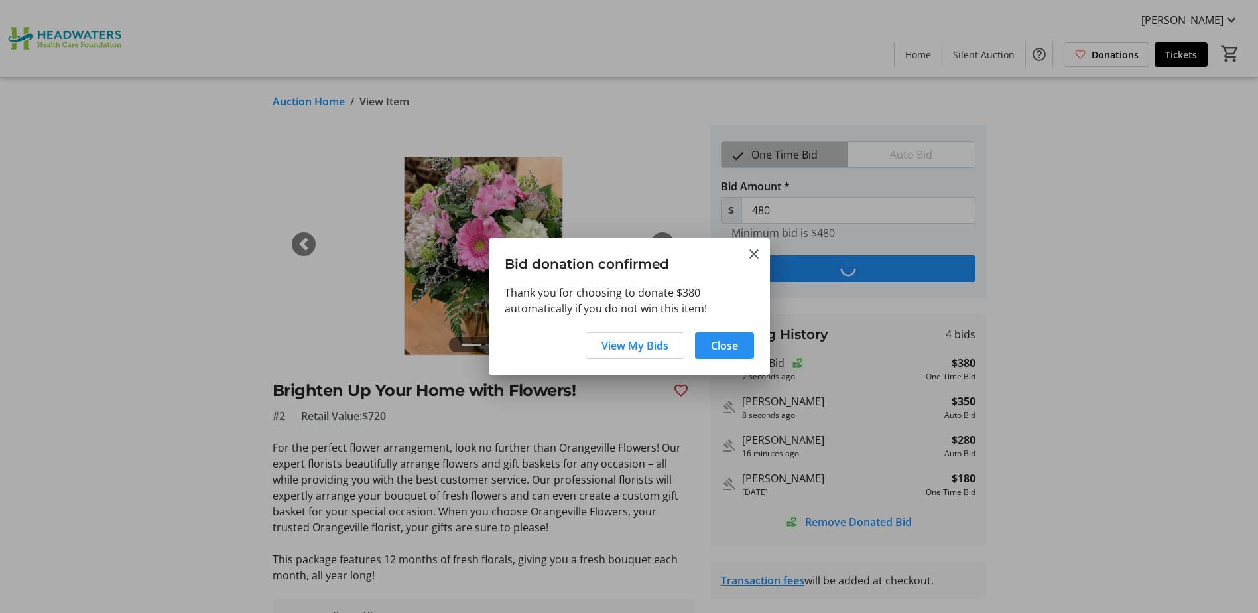
click at [724, 347] on span "Close" at bounding box center [724, 346] width 27 height 16
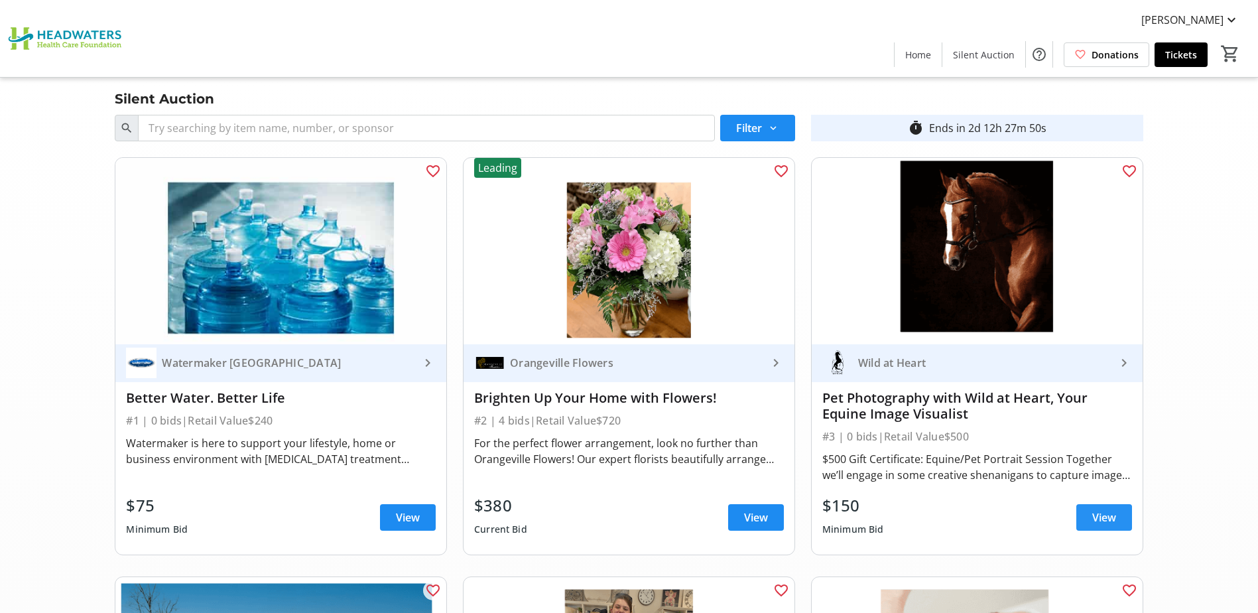
click at [1120, 510] on span at bounding box center [1104, 517] width 56 height 32
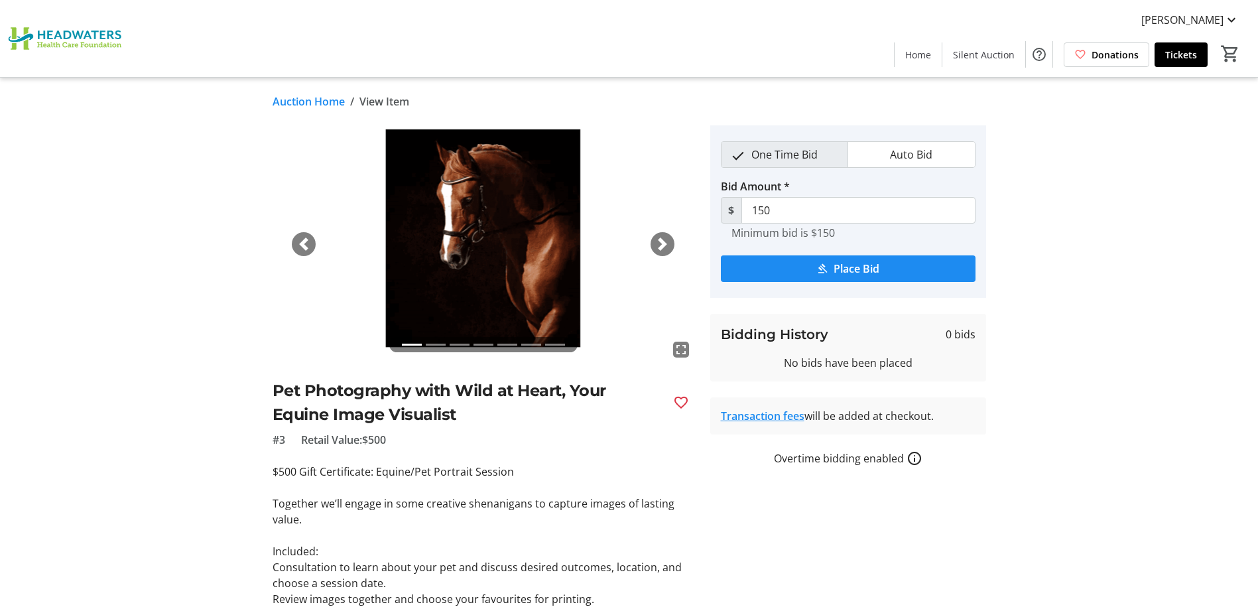
click at [666, 260] on img at bounding box center [484, 243] width 422 height 237
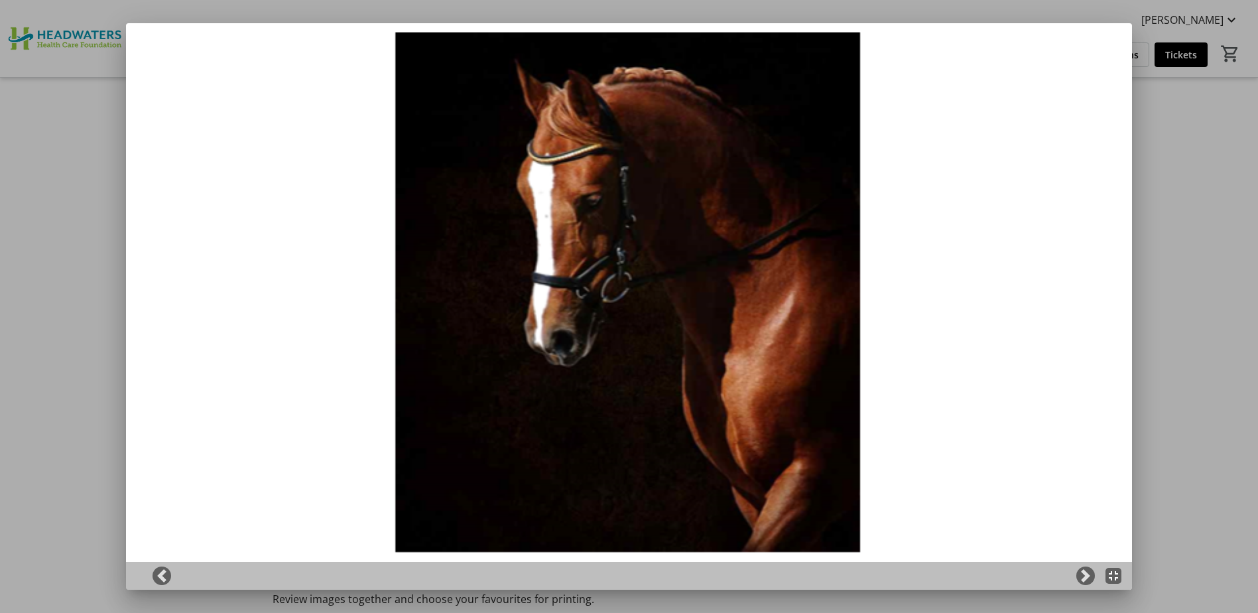
click at [661, 244] on img at bounding box center [629, 306] width 1007 height 566
